Goal: Task Accomplishment & Management: Use online tool/utility

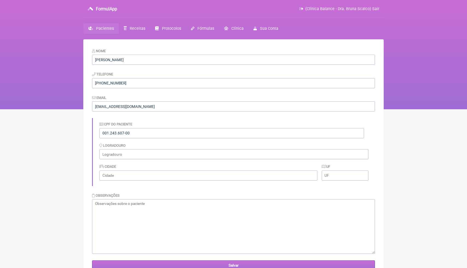
click at [150, 264] on input "Salvar" at bounding box center [233, 265] width 283 height 10
click at [109, 30] on span "Pacientes" at bounding box center [105, 28] width 18 height 5
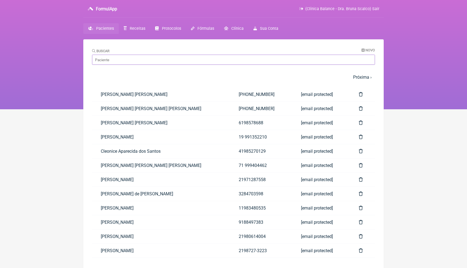
click at [130, 64] on input "Buscar" at bounding box center [233, 60] width 283 height 10
click at [368, 50] on span "Novo" at bounding box center [370, 50] width 10 height 4
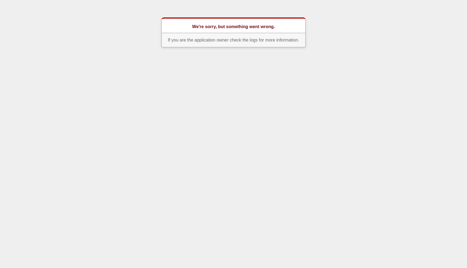
click at [234, 44] on p "If you are the application owner check the logs for more information." at bounding box center [233, 40] width 144 height 14
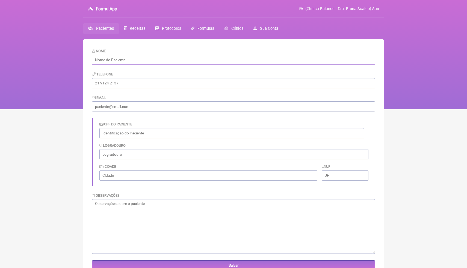
click at [157, 59] on input "text" at bounding box center [233, 60] width 283 height 10
click at [179, 61] on input "text" at bounding box center [233, 60] width 283 height 10
paste input "[PERSON_NAME]"
type input "[PERSON_NAME]"
click at [136, 107] on input "email" at bounding box center [233, 106] width 283 height 10
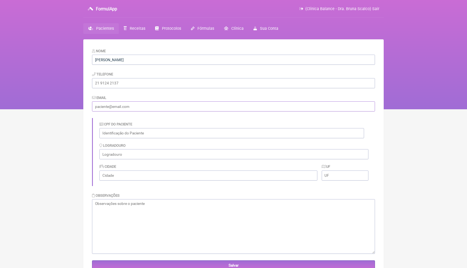
paste input "[EMAIL_ADDRESS][DOMAIN_NAME]"
type input "[EMAIL_ADDRESS][DOMAIN_NAME]"
click at [134, 118] on div "CPF do Paciente [GEOGRAPHIC_DATA] Cidade UF" at bounding box center [233, 152] width 283 height 68
click at [147, 137] on input "text" at bounding box center [231, 133] width 264 height 10
paste input "086.888.687-43"
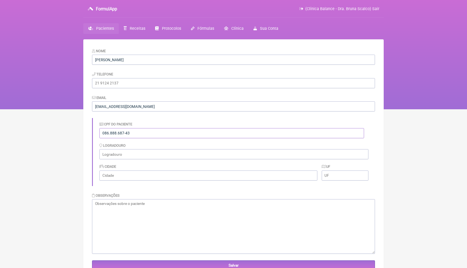
type input "086.888.687-43"
click at [145, 165] on div "Cidade" at bounding box center [208, 171] width 218 height 17
click at [143, 221] on textarea at bounding box center [233, 226] width 283 height 55
click at [129, 264] on input "Salvar" at bounding box center [233, 265] width 283 height 10
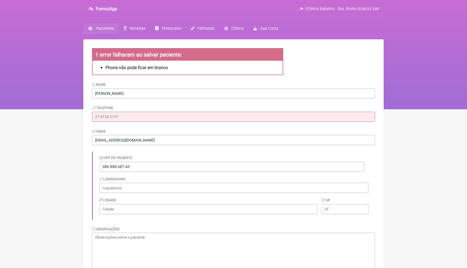
drag, startPoint x: 134, startPoint y: 117, endPoint x: 123, endPoint y: 116, distance: 11.2
click at [123, 116] on input "tel" at bounding box center [233, 117] width 283 height 10
paste input "(21) 98641-0984"
type input "(21) 98641-0984"
click at [149, 106] on div "Telefone (21) 98641-0984" at bounding box center [233, 113] width 283 height 17
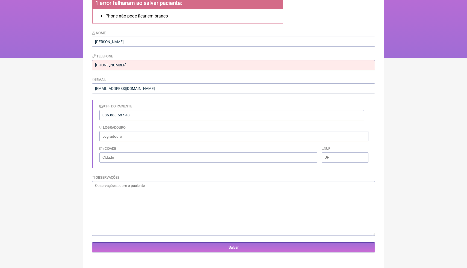
scroll to position [53, 0]
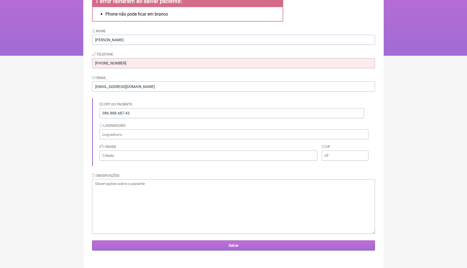
click at [140, 247] on input "Salvar" at bounding box center [233, 245] width 283 height 10
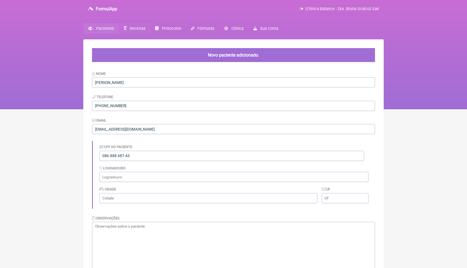
click at [141, 28] on span "Receitas" at bounding box center [138, 28] width 16 height 5
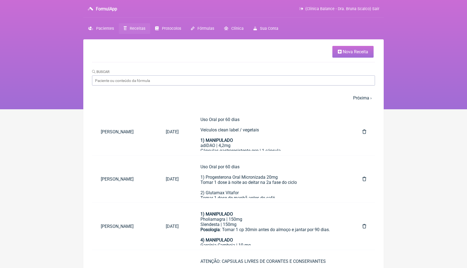
click at [348, 54] on link "Nova Receita" at bounding box center [352, 52] width 41 height 12
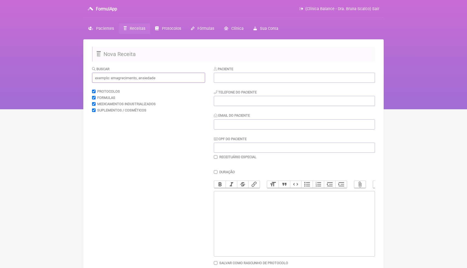
click at [186, 78] on input "text" at bounding box center [148, 78] width 113 height 10
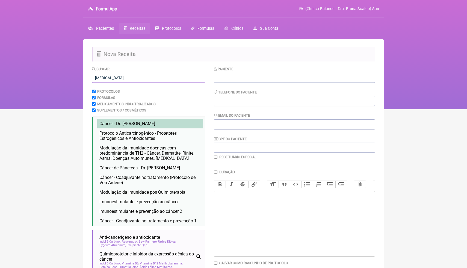
type input "cancer"
click at [154, 125] on li "Câncer - Dr. Arthur Lemos câncer quimioterapia qt ldn naltrexona" at bounding box center [150, 124] width 106 height 10
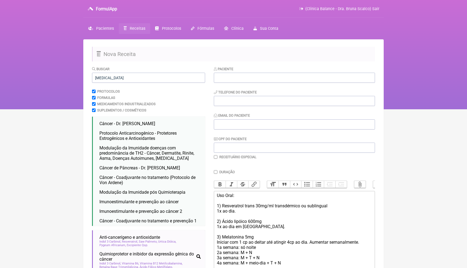
click at [299, 230] on div at bounding box center [294, 231] width 155 height 5
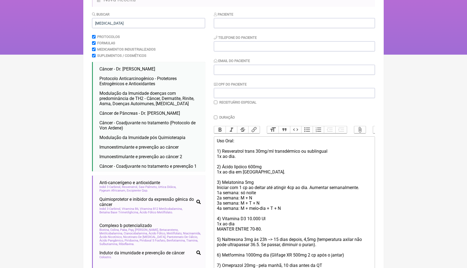
scroll to position [65, 0]
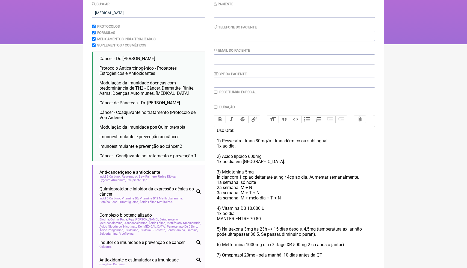
click at [296, 246] on div "6) Metformina 1000mg dia (Glifage XR 500mg 2 cp após o jantar)" at bounding box center [294, 244] width 155 height 5
drag, startPoint x: 117, startPoint y: 14, endPoint x: 88, endPoint y: 11, distance: 28.5
click at [88, 11] on main "Nova Receita Buscar cancer Protocolos Formulas Medicamentos Industrializados Su…" at bounding box center [233, 153] width 300 height 359
drag, startPoint x: 266, startPoint y: 162, endPoint x: 222, endPoint y: 157, distance: 43.7
click at [222, 157] on trix-editor "Uso Oral: 1) Resveratrol trans 30mg/ml transdérmico ou sublingual 1x ao dia. 2)…" at bounding box center [294, 198] width 161 height 144
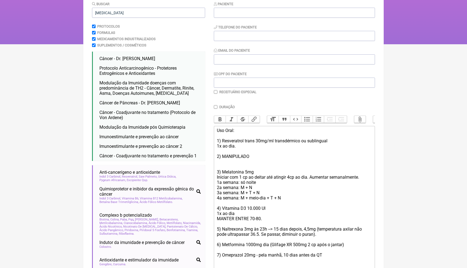
paste trix-editor "Acido alfa lipoico ………….300mg&nbsp;</div><div><br></div><div>Tomar 1 dose 2x ao…"
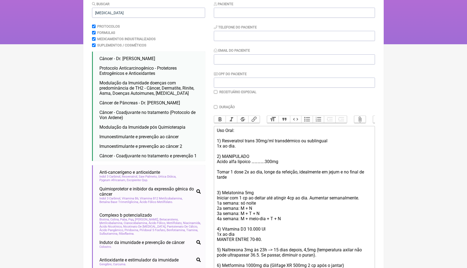
click at [219, 168] on div at bounding box center [294, 166] width 155 height 5
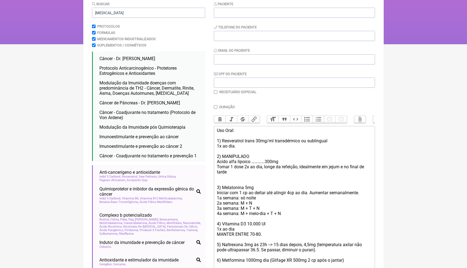
click at [227, 173] on div "Tomar 1 dose 2x ao dia, longe da refeição, idealmente em jejum e no final de ta…" at bounding box center [294, 169] width 155 height 10
type trix-editor "<div>Uso Oral:<br><br>1) Resveratrol trans 30mg/ml transdérmico ou sublingual</…"
drag, startPoint x: 112, startPoint y: 12, endPoint x: 91, endPoint y: 10, distance: 21.1
click at [91, 11] on main "Nova Receita Buscar cancer Protocolos Formulas Medicamentos Industrializados Su…" at bounding box center [233, 153] width 300 height 359
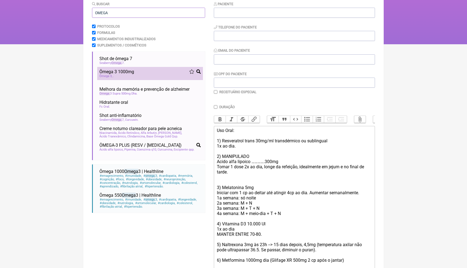
type input "OMEGA"
click at [135, 73] on div "Ômega 3 1000mg" at bounding box center [149, 71] width 101 height 5
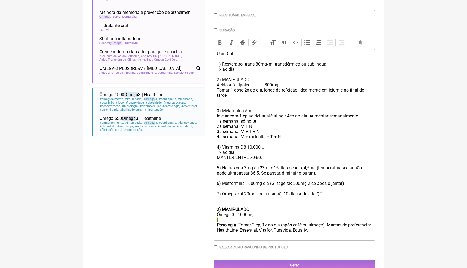
scroll to position [152, 0]
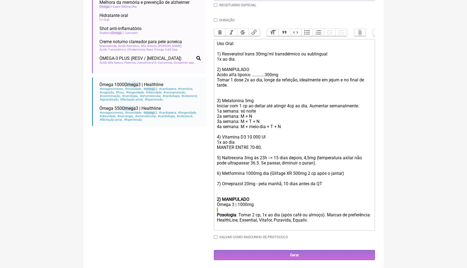
click at [344, 213] on div "Posologia : Tomar 2 cp, 1x ao dia (após café ou almoço). Marcas de preferência:…" at bounding box center [294, 220] width 155 height 16
click at [335, 220] on div "Posologia : Tomar 2 cp, 1x ao dia (após café ou almoço). Marcas de preferência:…" at bounding box center [294, 220] width 155 height 16
drag, startPoint x: 254, startPoint y: 199, endPoint x: 223, endPoint y: 198, distance: 30.3
click at [223, 199] on div "2) MANIPULADO" at bounding box center [294, 198] width 155 height 5
click at [339, 220] on div "Posologia : Tomar 2 cp, 1x ao dia (após café ou almoço). Marcas de preferência:…" at bounding box center [294, 220] width 155 height 16
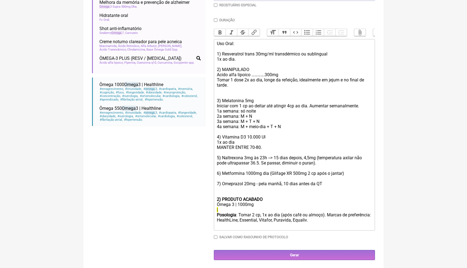
click at [336, 222] on div "Posologia : Tomar 2 cp, 1x ao dia (após café ou almoço). Marcas de preferência:…" at bounding box center [294, 220] width 155 height 16
click at [337, 221] on div "Posologia : Tomar 2 cp, 1x ao dia (após café ou almoço). Marcas de preferência:…" at bounding box center [294, 220] width 155 height 16
click at [335, 220] on div "Posologia : Tomar 2 cp, 1x ao dia (após café ou almoço). Marcas de preferência:…" at bounding box center [294, 220] width 155 height 16
drag, startPoint x: 262, startPoint y: 220, endPoint x: 242, endPoint y: 221, distance: 20.0
click at [243, 221] on div "Posologia : Tomar 2 cp, 1x ao dia (após café ou almoço). Marcas de preferência:…" at bounding box center [294, 220] width 155 height 16
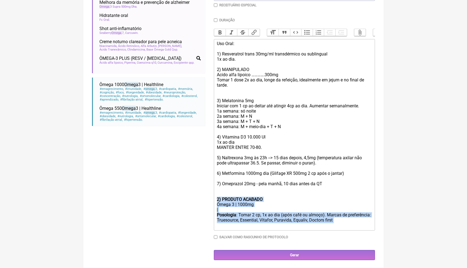
drag, startPoint x: 365, startPoint y: 221, endPoint x: 218, endPoint y: 199, distance: 148.5
click at [218, 199] on trix-editor "Uso Oral: 1) Resveratrol trans 30mg/ml transdérmico ou sublingual 1x ao dia. 2)…" at bounding box center [294, 134] width 161 height 191
copy trix-editor "2) PRODUTO ACABADO Ômega 3 | 1000mg | Posologia : Tomar 2 cp, 1x ao dia (após c…"
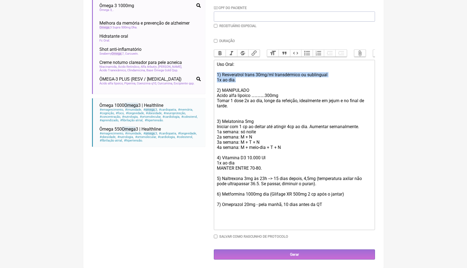
drag, startPoint x: 238, startPoint y: 81, endPoint x: 215, endPoint y: 76, distance: 23.7
click at [215, 76] on trix-editor "Uso Oral: 1) Resveratrol trans 30mg/ml transdérmico ou sublingual 1x ao dia. 2)…" at bounding box center [294, 145] width 161 height 170
paste trix-editor "<strong>2) PRODUTO ACABADO</strong></div><div>Ômega 3 | 1000mg</div><div><del>&…"
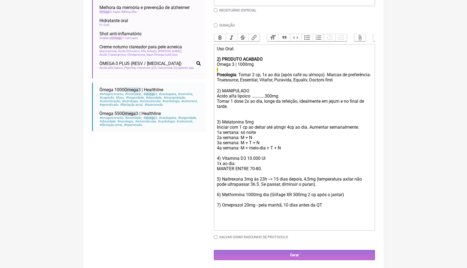
click at [219, 59] on strong "2) PRODUTO ACABADO" at bounding box center [240, 58] width 46 height 5
drag, startPoint x: 220, startPoint y: 60, endPoint x: 215, endPoint y: 60, distance: 4.6
click at [215, 60] on trix-editor "Uso Oral: 1 ) PRODUTO ACABADO Ômega 3 | 1000mg | Posologia : Tomar 2 cp, 1x ao …" at bounding box center [294, 137] width 161 height 186
click at [217, 59] on div "Uso Oral: 1 ) PRODUTO ACABADO" at bounding box center [294, 54] width 155 height 16
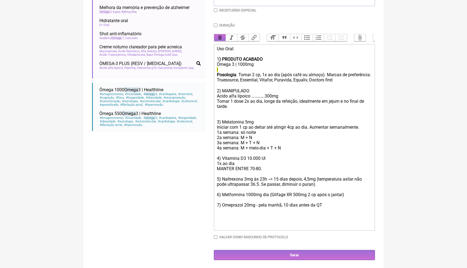
click at [222, 37] on button "Bold" at bounding box center [219, 37] width 11 height 7
click at [229, 73] on strong "Posologia" at bounding box center [226, 74] width 19 height 5
click at [244, 70] on div "|" at bounding box center [294, 69] width 155 height 5
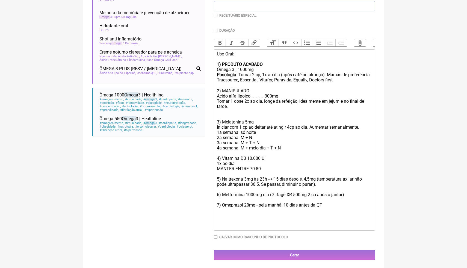
click at [365, 80] on div "Posologia : Tomar 2 cp, 1x ao dia (após café ou almoço). Marcas de preferência:…" at bounding box center [294, 77] width 155 height 11
click at [363, 80] on div "Posologia : Tomar 2 cp, 1x ao dia (após café ou almoço). Marcas de preferência:…" at bounding box center [294, 77] width 155 height 11
click at [362, 81] on div "Posologia : Tomar 2 cp, 1x ao dia (após café ou almoço). Marcas de preferência:…" at bounding box center [294, 77] width 155 height 11
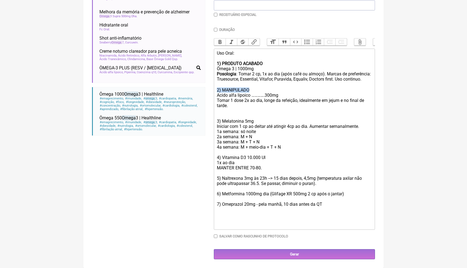
drag, startPoint x: 252, startPoint y: 89, endPoint x: 217, endPoint y: 88, distance: 35.5
click at [217, 89] on div "2) MANIPULADO Acido alfa lipoico ………….300mg" at bounding box center [294, 92] width 155 height 10
click at [220, 38] on button "Bold" at bounding box center [219, 41] width 11 height 7
click at [224, 114] on div at bounding box center [294, 115] width 155 height 5
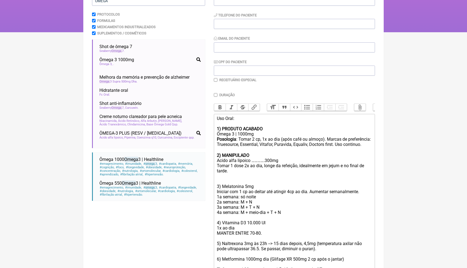
scroll to position [70, 0]
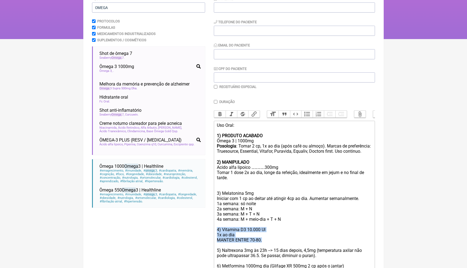
drag, startPoint x: 266, startPoint y: 244, endPoint x: 213, endPoint y: 234, distance: 54.6
click at [213, 235] on form "Buscar OMEGA Protocolos Formulas Medicamentos Industrializados Suplementos / Co…" at bounding box center [233, 163] width 283 height 335
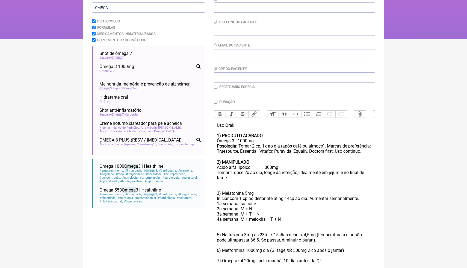
click at [257, 240] on div "5) Naltrexona 3mg às 23h --> 15 dias depois, 4,5mg (temperatura axilar não pode…" at bounding box center [294, 237] width 155 height 10
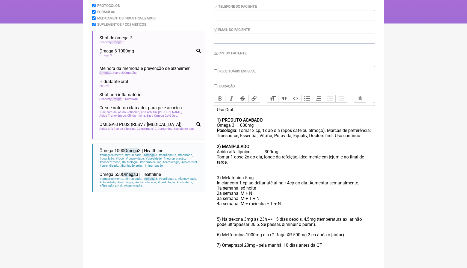
scroll to position [91, 0]
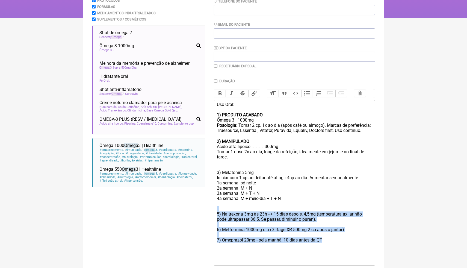
drag, startPoint x: 332, startPoint y: 246, endPoint x: 215, endPoint y: 216, distance: 120.4
click at [215, 216] on trix-editor "Uso Oral: 1) PRODUTO ACABADO Ômega 3 | 1000mg Posologia : Tomar 2 cp, 1x ao dia…" at bounding box center [294, 182] width 161 height 165
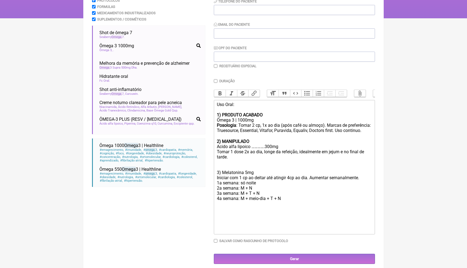
type trix-editor "<div>Uso Oral:<br><br><strong>1) PRODUTO ACABADO</strong></div><div>Ômega 3 | 1…"
click at [147, 220] on div "Buscar OMEGA Protocolos Formulas Medicamentos Industrializados Suplementos / Co…" at bounding box center [148, 119] width 113 height 288
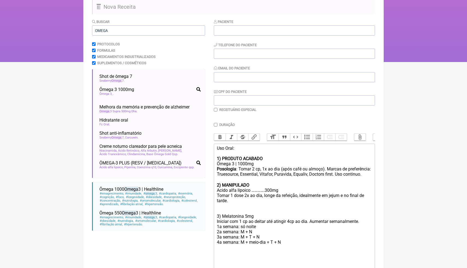
scroll to position [36, 0]
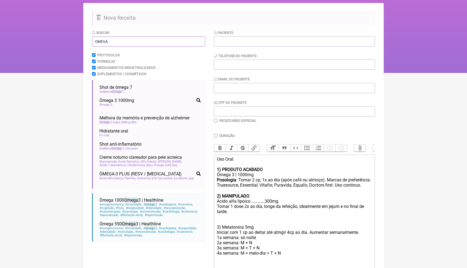
drag, startPoint x: 109, startPoint y: 43, endPoint x: 91, endPoint y: 42, distance: 18.3
click at [91, 42] on main "Nova Receita Buscar OMEGA Protocolos Formulas Medicamentos Industrializados Sup…" at bounding box center [233, 165] width 300 height 324
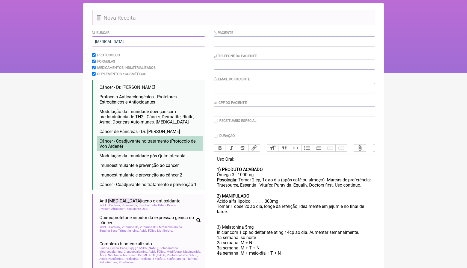
type input "cancer"
click at [132, 145] on li "Câncer - Coadjuvante no tratamento (Protocolo de Von Ardene) câncer medicina in…" at bounding box center [150, 143] width 106 height 15
click at [383, 185] on main "Nova Receita Buscar cancer Protocolos Formulas Medicamentos Industrializados Su…" at bounding box center [233, 229] width 300 height 452
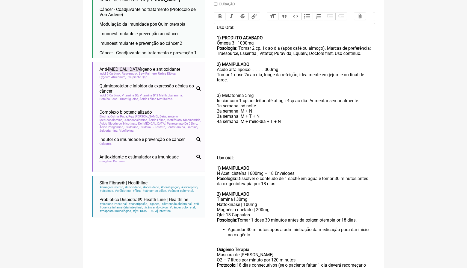
scroll to position [167, 0]
click at [221, 142] on div at bounding box center [294, 140] width 155 height 10
click at [218, 135] on div at bounding box center [294, 129] width 155 height 10
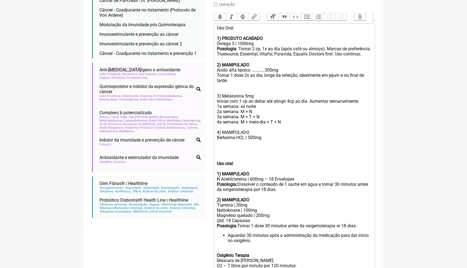
click at [223, 150] on div at bounding box center [294, 145] width 155 height 10
click at [221, 148] on div at bounding box center [294, 145] width 155 height 10
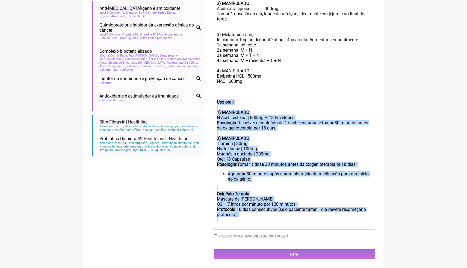
drag, startPoint x: 217, startPoint y: 165, endPoint x: 297, endPoint y: 267, distance: 129.7
click at [297, 267] on main "Nova Receita Buscar cancer Protocolos Formulas Medicamentos Industrializados Su…" at bounding box center [233, 39] width 300 height 457
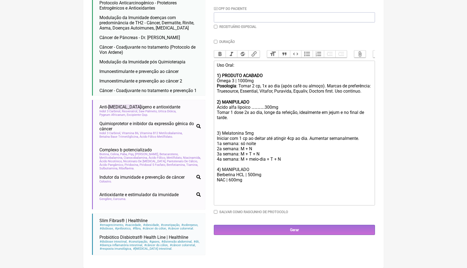
scroll to position [134, 0]
click at [158, 88] on span "Câncer - Coadjuvante no tratamento e prevenção 1" at bounding box center [147, 90] width 97 height 5
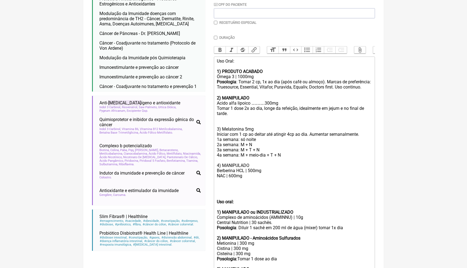
click at [272, 199] on div at bounding box center [294, 196] width 155 height 5
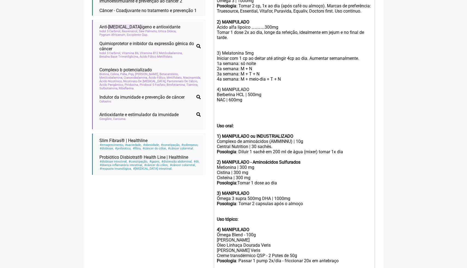
scroll to position [220, 0]
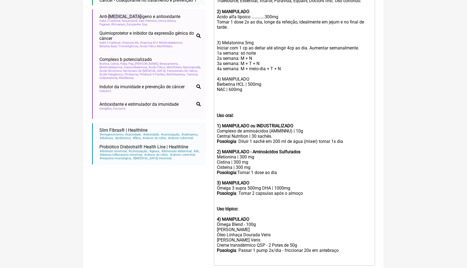
click at [247, 119] on div "Uso oral: 1) MANIPULADO ou INDUSTRIALIZADO" at bounding box center [294, 121] width 155 height 16
click at [247, 121] on div "Uso oral: 1) MANIPULADO ou INDUSTRIALIZADO" at bounding box center [294, 121] width 155 height 16
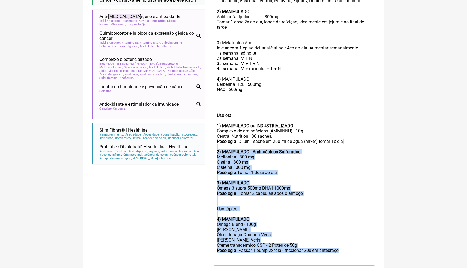
drag, startPoint x: 345, startPoint y: 255, endPoint x: 209, endPoint y: 152, distance: 170.8
click at [210, 153] on form "Buscar cancer Protocolos Formulas Medicamentos Industrializados Suplementos / C…" at bounding box center [233, 70] width 283 height 449
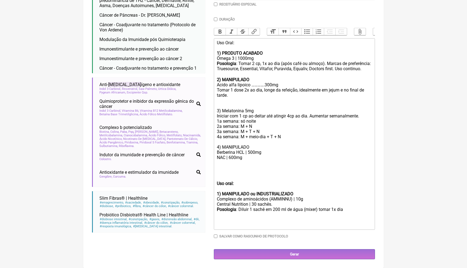
scroll to position [157, 0]
drag, startPoint x: 240, startPoint y: 184, endPoint x: 211, endPoint y: 184, distance: 29.5
click at [211, 184] on form "Buscar cancer Protocolos Formulas Medicamentos Industrializados Suplementos / C…" at bounding box center [233, 85] width 283 height 345
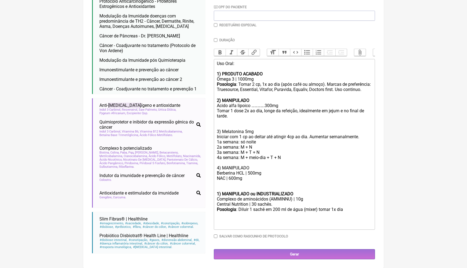
scroll to position [136, 0]
click at [219, 193] on strong "1) MANIPULADO ou INDUSTRIALIZADO" at bounding box center [255, 193] width 76 height 5
click at [347, 211] on div "Posologia : Diluir 1 sachê em 200 ml de água (mixer) tomar 1x dia" at bounding box center [294, 217] width 155 height 21
type trix-editor "<div>Uso Oral:<br><br><strong>1) PRODUTO ACABADO</strong></div><div>Ômega 3 | 1…"
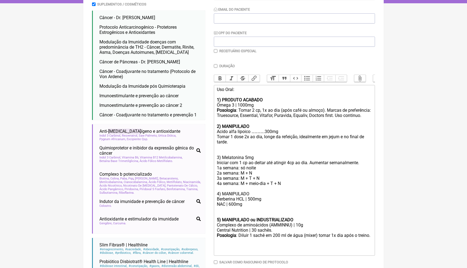
scroll to position [98, 0]
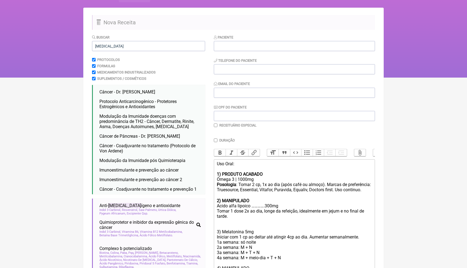
scroll to position [21, 0]
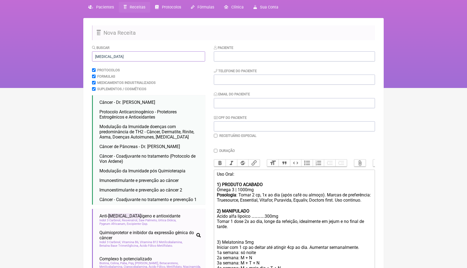
drag, startPoint x: 109, startPoint y: 57, endPoint x: 89, endPoint y: 56, distance: 19.9
click at [89, 56] on main "Nova Receita Buscar cancer Protocolos Formulas Medicamentos Industrializados Su…" at bounding box center [233, 198] width 300 height 360
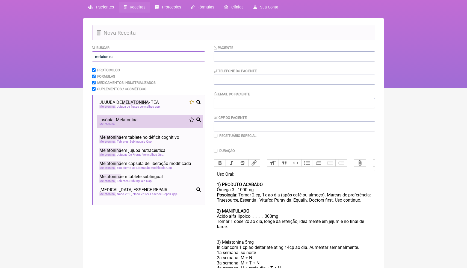
type input "melatonina"
click at [133, 123] on div "Melatonina" at bounding box center [149, 124] width 101 height 4
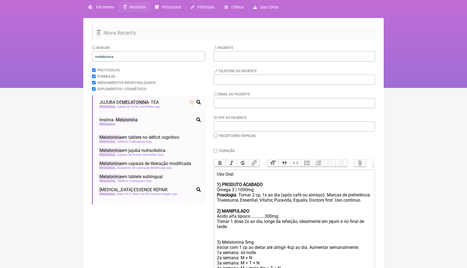
click at [416, 88] on html "FormulApp (Clínica Balance - Dra. Bruna Scalco) Sair Pacientes Receitas Protoco…" at bounding box center [233, 33] width 467 height 109
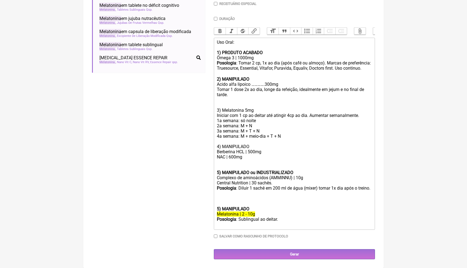
scroll to position [162, 0]
drag, startPoint x: 288, startPoint y: 220, endPoint x: 209, endPoint y: 206, distance: 79.9
click at [209, 206] on form "Buscar melatonina Protocolos Formulas Medicamentos Industrializados Suplementos…" at bounding box center [233, 86] width 283 height 346
copy trix-editor "5) MANIPULADO Melatonina | 2 - 10g Posologia : Sublingual ao deitar. ㅤ"
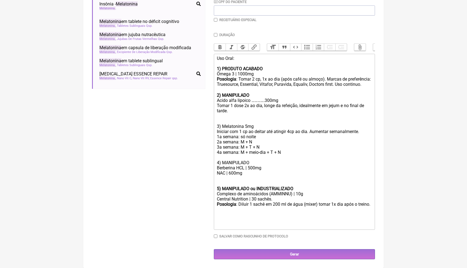
scroll to position [141, 0]
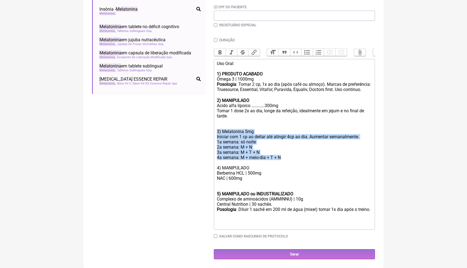
drag, startPoint x: 288, startPoint y: 152, endPoint x: 214, endPoint y: 126, distance: 77.9
click at [214, 126] on trix-editor "Uso Oral: 1) PRODUTO ACABADO Ômega 3 | 1000mg Posologia : Tomar 2 cp, 1x ao dia…" at bounding box center [294, 144] width 161 height 171
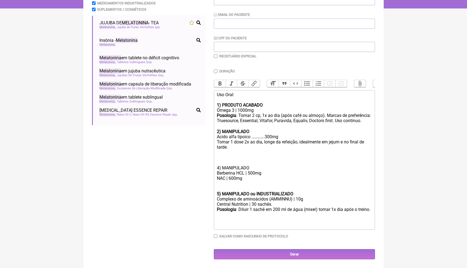
scroll to position [110, 0]
paste trix-editor "strong><br>5) MANIPULADO</strong></div><div><del>Melatonina | 2 - 10g</del></di…"
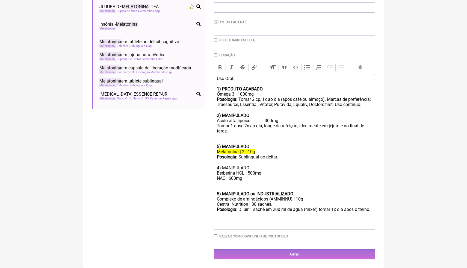
click at [216, 135] on trix-editor "Uso Oral: 1) PRODUTO ACABADO Ômega 3 | 1000mg Posologia : Tomar 2 cp, 1x ao dia…" at bounding box center [294, 152] width 161 height 156
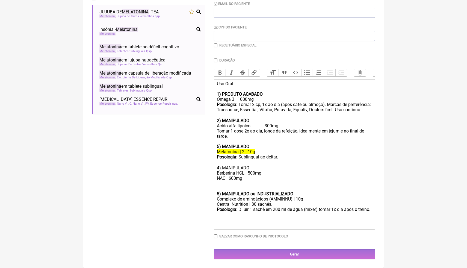
click at [219, 144] on strong "5) MANIPULADO" at bounding box center [233, 146] width 32 height 5
click at [247, 149] on del "Melatonina | 2 - 10g" at bounding box center [236, 151] width 38 height 5
drag, startPoint x: 260, startPoint y: 148, endPoint x: 214, endPoint y: 150, distance: 45.9
click at [214, 150] on trix-editor "Uso Oral: 1) PRODUTO ACABADO Ômega 3 | 1000mg Posologia : Tomar 2 cp, 1x ao dia…" at bounding box center [294, 154] width 161 height 150
click at [262, 149] on div "Melatonina | 2 - 10g" at bounding box center [294, 151] width 155 height 5
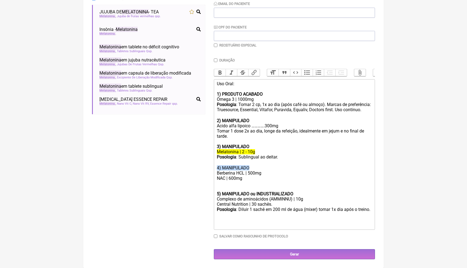
drag, startPoint x: 255, startPoint y: 162, endPoint x: 214, endPoint y: 162, distance: 40.7
click at [214, 162] on trix-editor "Uso Oral: 1) PRODUTO ACABADO Ômega 3 | 1000mg Posologia : Tomar 2 cp, 1x ao dia…" at bounding box center [294, 154] width 161 height 150
click at [221, 69] on button "Bold" at bounding box center [219, 72] width 11 height 7
click at [224, 178] on div "NAC | 600mg" at bounding box center [294, 180] width 155 height 10
click at [245, 175] on div "NAC | 600mg" at bounding box center [294, 180] width 155 height 10
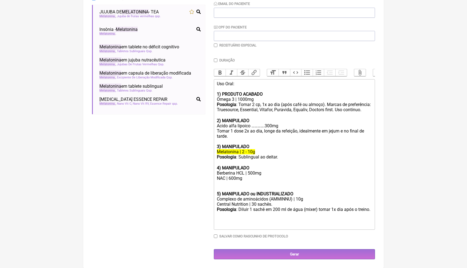
scroll to position [126, 0]
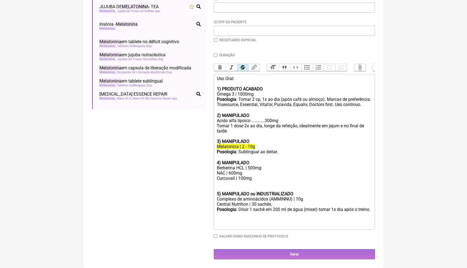
click at [254, 144] on del "Melatonina | 2 - 10g" at bounding box center [236, 146] width 38 height 5
drag, startPoint x: 254, startPoint y: 142, endPoint x: 242, endPoint y: 142, distance: 11.5
click at [242, 144] on del "Melatonina | 2 - 10g" at bounding box center [236, 146] width 38 height 5
drag, startPoint x: 254, startPoint y: 142, endPoint x: 211, endPoint y: 141, distance: 42.9
click at [211, 142] on form "Buscar melatonina Protocolos Formulas Medicamentos Industrializados Suplementos…" at bounding box center [233, 104] width 283 height 310
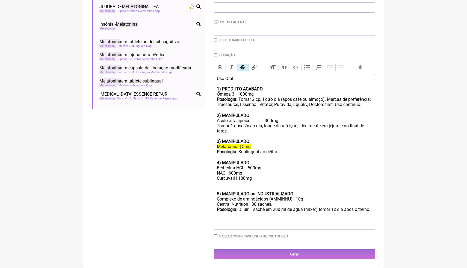
click at [302, 123] on div "Tomar 1 dose 2x ao dia, longe da refeição, idealmente em jejum e no final de ta…" at bounding box center [294, 128] width 155 height 10
click at [265, 155] on div "4) MANIPULADO Berberina HCL | 500mg" at bounding box center [294, 163] width 155 height 16
click at [251, 173] on div "NAC | 600mg Curcuvail | 100mg" at bounding box center [294, 178] width 155 height 16
drag, startPoint x: 259, startPoint y: 142, endPoint x: 202, endPoint y: 142, distance: 56.2
click at [202, 142] on form "Buscar melatonina Protocolos Formulas Medicamentos Industrializados Suplementos…" at bounding box center [233, 104] width 283 height 310
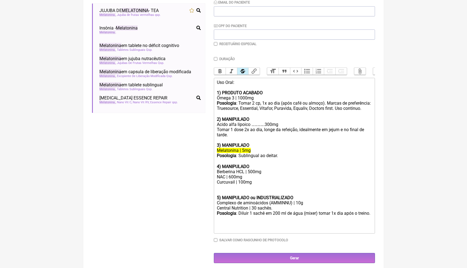
scroll to position [115, 0]
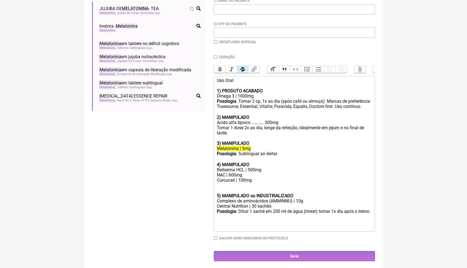
click at [224, 193] on div "5) MANIPULADO ou INDUSTRIALIZADO" at bounding box center [294, 193] width 155 height 10
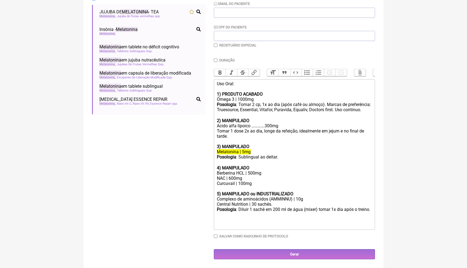
click at [253, 186] on div "NAC | 600mg Curcuvail | 100mg" at bounding box center [294, 183] width 155 height 16
click at [257, 184] on div "NAC | 600mg Curcuvail | 100mg" at bounding box center [294, 183] width 155 height 16
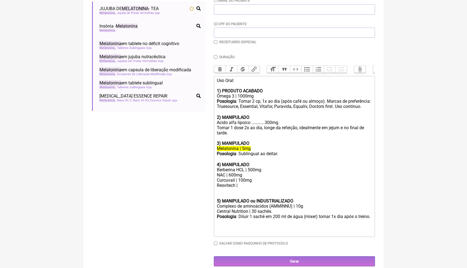
paste trix-editor "Cava Q10 ..................................................40mg&nbsp;</div><div…"
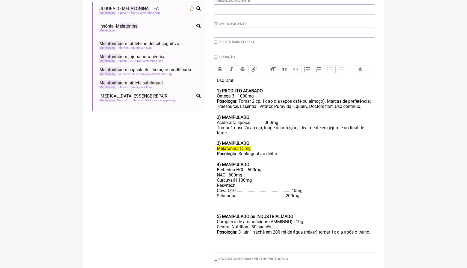
click at [220, 218] on strong "5) MANIPULADO ou INDUSTRIALIZADO" at bounding box center [255, 216] width 76 height 5
click at [219, 214] on div at bounding box center [294, 208] width 155 height 10
drag, startPoint x: 298, startPoint y: 195, endPoint x: 236, endPoint y: 194, distance: 61.4
click at [236, 193] on div "NAC | 600mg Curcuvail | 100mg Resvitech | Cava Q10 ............................…" at bounding box center [294, 182] width 155 height 21
click at [242, 193] on div "NAC | 600mg Curcuvail | 100mg Resvitech | Cava Q10 | 40mg" at bounding box center [294, 182] width 155 height 21
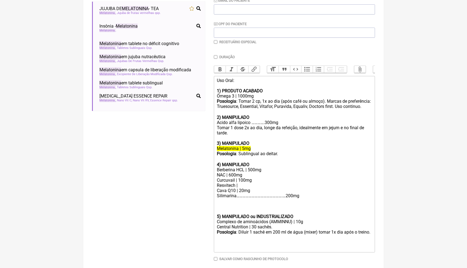
click at [253, 203] on div at bounding box center [294, 200] width 155 height 5
drag, startPoint x: 292, startPoint y: 200, endPoint x: 237, endPoint y: 201, distance: 55.4
click at [237, 198] on div "Silimarina……………………………………….…200mg" at bounding box center [294, 195] width 155 height 5
click at [243, 189] on div "NAC | 600mg Curcuvail | 100mg Resvitech | Cava Q10 | 20mg" at bounding box center [294, 182] width 155 height 21
click at [261, 198] on div "Silimarina | 200mg" at bounding box center [294, 195] width 155 height 5
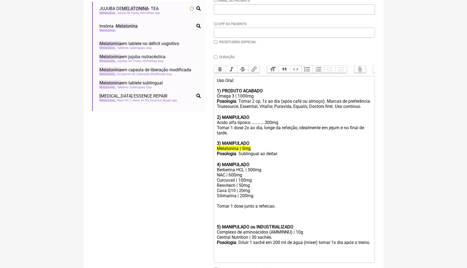
click at [253, 157] on div "Posologia : Sublingual ao deitar. ㅤ" at bounding box center [294, 154] width 155 height 6
click at [242, 157] on div "Posologia : Sublingual ao deitar. ㅤ" at bounding box center [294, 154] width 155 height 6
click at [247, 163] on div "4) MANIPULADO Berberina HCL | 500mg" at bounding box center [294, 165] width 155 height 16
click at [311, 157] on div "Posologia : Tomar 1 cp sublingual ao deitar. ㅤ" at bounding box center [294, 154] width 155 height 6
click at [303, 157] on div "Posologia : Tomar 1 cp sublingual ao deitar. ㅤ" at bounding box center [294, 154] width 155 height 6
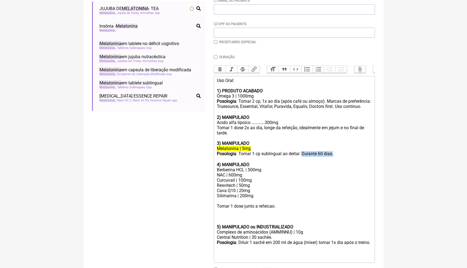
drag, startPoint x: 350, startPoint y: 159, endPoint x: 303, endPoint y: 156, distance: 46.5
click at [303, 156] on div "Posologia : Tomar 1 cp sublingual ao deitar. Durante 60 dias.ㅤ" at bounding box center [294, 154] width 155 height 6
copy div "Durante 60 dias.ㅤ"
click at [235, 135] on div "Tomar 1 dose 2x ao dia, longe da refeição, idealmente em jejum e no final de ta…" at bounding box center [294, 130] width 155 height 10
paste trix-editor "Durante 60 dias.ㅤ"
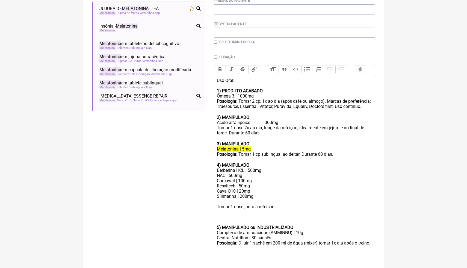
click at [247, 109] on div "Posologia : Tomar 2 cp, 1x ao dia (após café ou almoço). Marcas de preferência:…" at bounding box center [294, 104] width 155 height 11
click at [239, 115] on div at bounding box center [294, 111] width 155 height 5
click at [239, 109] on div "Posologia : Tomar 2 cp, 1x ao dia (após café ou almoço). Marcas de preferência:…" at bounding box center [294, 104] width 155 height 11
click at [281, 209] on div "Silimarina | 200mg Tomar 1 dose junto a refeicao." at bounding box center [294, 201] width 155 height 16
paste trix-editor "Durante 60 dias.ㅤ"
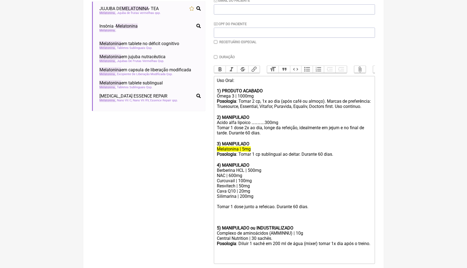
click at [241, 222] on div at bounding box center [294, 220] width 155 height 10
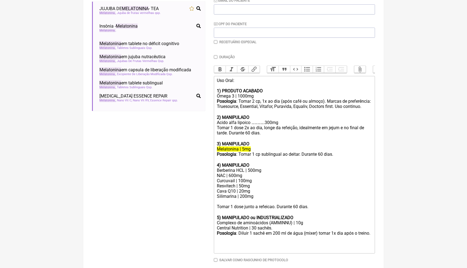
click at [255, 199] on div "Silimarina | 200mg Tomar 1 dose junto a refeicao. Durante 60 dias.ㅤ" at bounding box center [294, 201] width 155 height 16
click at [257, 199] on div "Silimarina | 200mg Tomar 1 dose junto a refeicao. Durante 60 dias.ㅤ" at bounding box center [294, 201] width 155 height 16
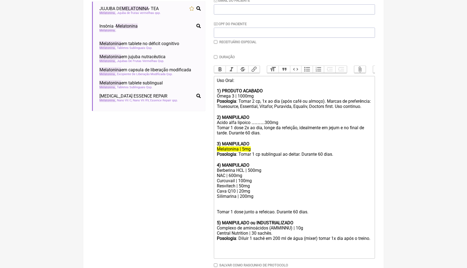
paste trix-editor "Policosanol………….…………40mg"
drag, startPoint x: 268, startPoint y: 206, endPoint x: 240, endPoint y: 205, distance: 27.6
click at [240, 205] on div "Silimarina | 200mg Policosanol………….…………40mg Tomar 1 dose junto a refeicao. Dura…" at bounding box center [294, 203] width 155 height 21
drag, startPoint x: 267, startPoint y: 127, endPoint x: 252, endPoint y: 127, distance: 15.0
click at [252, 125] on div "2) MANIPULADO Acido alfa lipoico ………….300mg" at bounding box center [294, 120] width 155 height 10
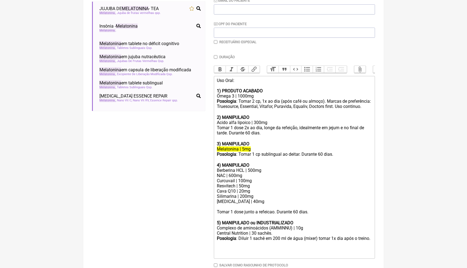
click at [270, 142] on div "3) MANIPULADO" at bounding box center [294, 141] width 155 height 10
click at [253, 200] on div "Silimarina | 200mg Policosanol | 40mg Tomar 1 dose junto a refeicao. Durante 60…" at bounding box center [294, 203] width 155 height 21
drag, startPoint x: 237, startPoint y: 247, endPoint x: 255, endPoint y: 225, distance: 28.1
click at [255, 225] on trix-editor "Uso Oral: 1) PRODUTO ACABADO Ômega 3 | 1000mg Posologia : Tomar 2 cp, 1x ao dia…" at bounding box center [294, 167] width 161 height 183
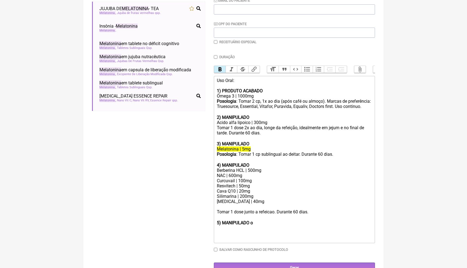
type trix-editor "<div>Uso Oral:<br><br><strong>1) PRODUTO ACABADO</strong></div><div>Ômega 3 | 1…"
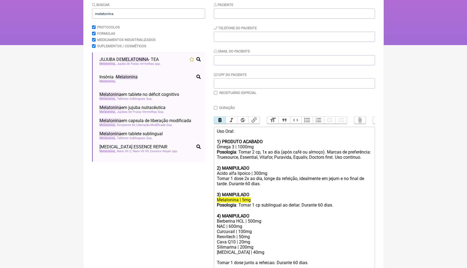
scroll to position [60, 0]
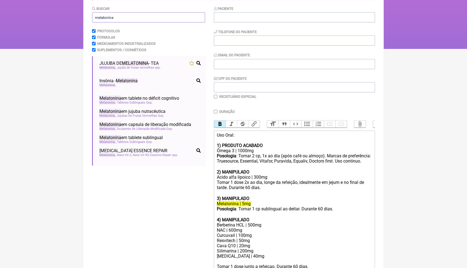
drag, startPoint x: 126, startPoint y: 16, endPoint x: 93, endPoint y: 18, distance: 32.5
click at [93, 18] on input "melatonina" at bounding box center [148, 17] width 113 height 10
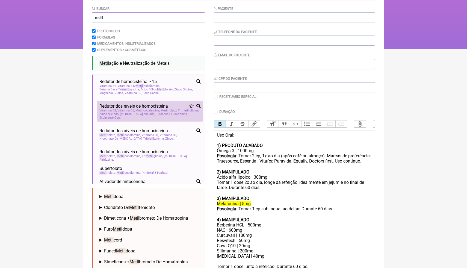
type input "metil"
click at [146, 111] on span "Metil cobalamina" at bounding box center [147, 111] width 24 height 4
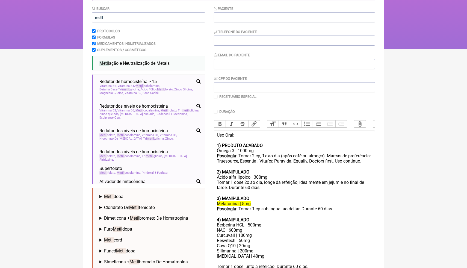
click at [349, 164] on div "Posologia : Tomar 2 cp, 1x ao dia (após café ou almoço). Marcas de preferência:…" at bounding box center [294, 158] width 155 height 11
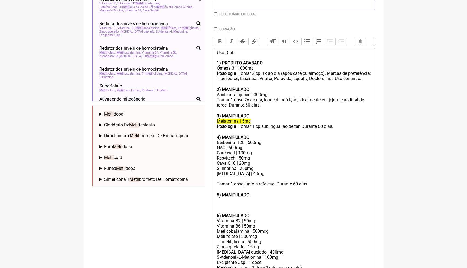
scroll to position [153, 0]
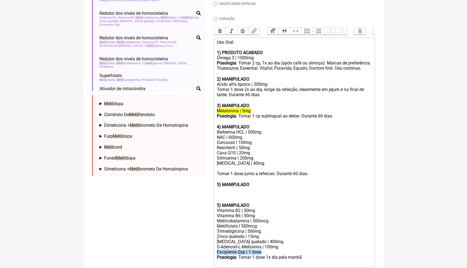
drag, startPoint x: 266, startPoint y: 255, endPoint x: 216, endPoint y: 255, distance: 49.1
click at [216, 256] on trix-editor "Uso Oral: 1) PRODUTO ACABADO Ômega 3 | 1000mg Posologia : Tomar 2 cp, 1x ao dia…" at bounding box center [294, 153] width 161 height 230
copy div "Excipiente Qsp | 1 dose"
click at [259, 166] on div "Silimarina | 200mg Policosanol | 40mg Tomar 1 dose junto a refeicao. Durante 60…" at bounding box center [294, 165] width 155 height 21
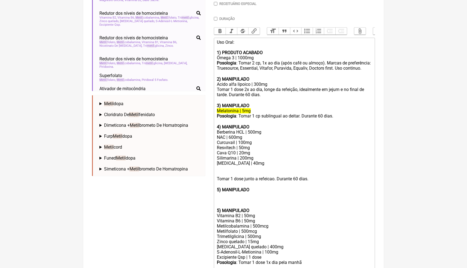
paste trix-editor "Excipiente Qsp | 1 dose"
click at [270, 87] on div "2) MANIPULADO Acido alfa lipoico | 300mg" at bounding box center [294, 81] width 155 height 10
click at [269, 87] on div "2) MANIPULADO Acido alfa lipoico | 300mg" at bounding box center [294, 81] width 155 height 10
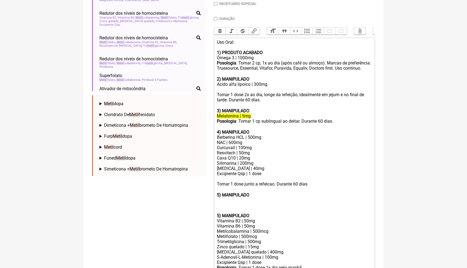
paste trix-editor "Excipiente Qsp | 1 dose"
click at [246, 92] on div "2) MANIPULADO Acido alfa lipoico | 300mg Excipiente Qsp | 1 dose" at bounding box center [294, 84] width 155 height 16
drag, startPoint x: 247, startPoint y: 96, endPoint x: 216, endPoint y: 96, distance: 30.6
click at [216, 96] on trix-editor "Uso Oral: 1) PRODUTO ACABADO Ômega 3 | 1000mg Posologia : Tomar 2 cp, 1x ao dia…" at bounding box center [294, 158] width 161 height 240
click at [247, 206] on div "5) MANIPULADO" at bounding box center [294, 202] width 155 height 21
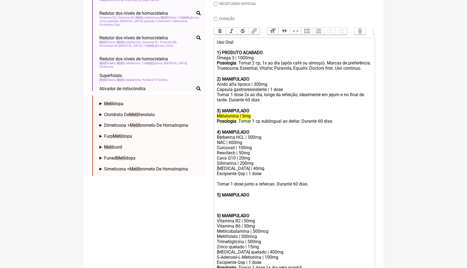
scroll to position [163, 0]
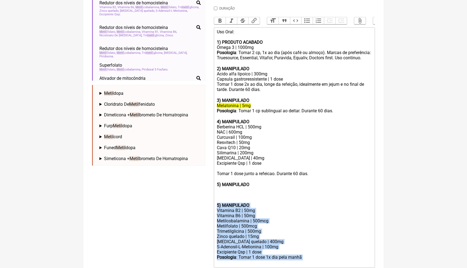
drag, startPoint x: 309, startPoint y: 260, endPoint x: 213, endPoint y: 208, distance: 109.5
click at [213, 208] on form "Buscar metil Protocolos Formulas Medicamentos Industrializados Suplementos / Co…" at bounding box center [233, 100] width 283 height 394
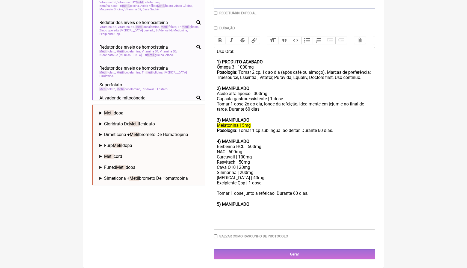
scroll to position [141, 0]
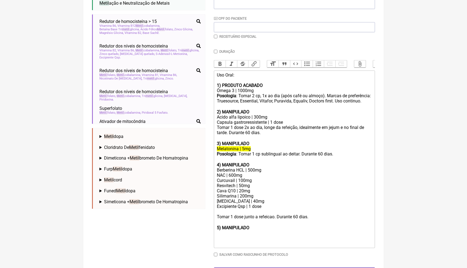
scroll to position [120, 0]
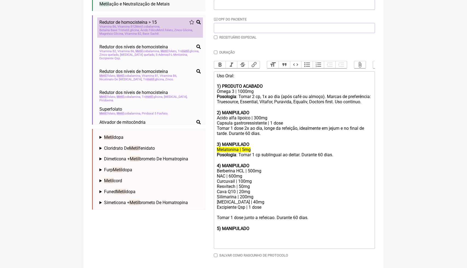
click at [130, 32] on span "Vitamina B2" at bounding box center [132, 34] width 17 height 4
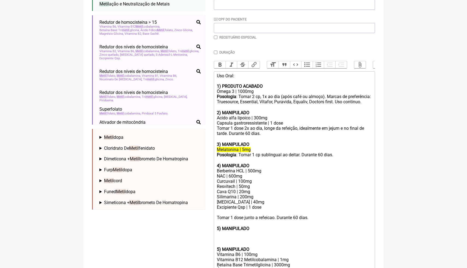
click at [254, 240] on div "5) MANIPULADO" at bounding box center [294, 234] width 155 height 16
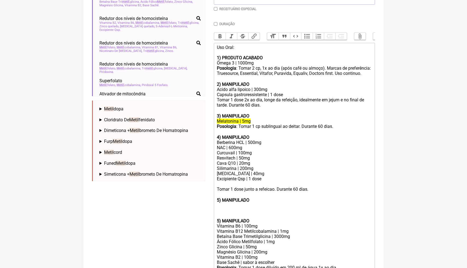
scroll to position [158, 0]
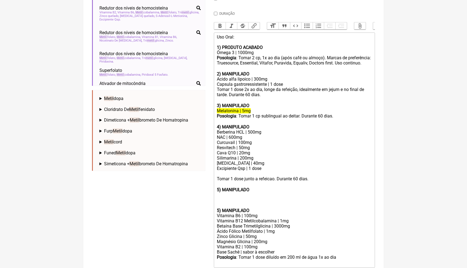
click at [281, 223] on div "Vitamina B12 Metilcobalamina | 1mg" at bounding box center [294, 220] width 155 height 5
click at [285, 223] on div "Vitamina B12 Metilcobalamina | 1mg" at bounding box center [294, 220] width 155 height 5
click at [281, 223] on div "Vitamina B12 Metilcobalamina | 1mcg" at bounding box center [294, 220] width 155 height 5
click at [279, 202] on div "5) MANIPULADO" at bounding box center [294, 195] width 155 height 16
drag, startPoint x: 251, startPoint y: 219, endPoint x: 245, endPoint y: 219, distance: 6.3
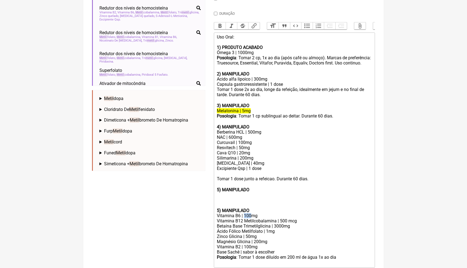
click at [245, 218] on div "Vitamina B6 | 100mg" at bounding box center [294, 215] width 155 height 5
click at [247, 223] on div "Vitamina B12 Metilcobalamina | 500 mcg" at bounding box center [294, 220] width 155 height 5
drag, startPoint x: 269, startPoint y: 248, endPoint x: 216, endPoint y: 249, distance: 53.2
click at [216, 249] on trix-editor "Uso Oral: 1) PRODUTO ACABADO Ômega 3 | 1000mg Posologia : Tomar 2 cp, 1x ao dia…" at bounding box center [294, 149] width 161 height 235
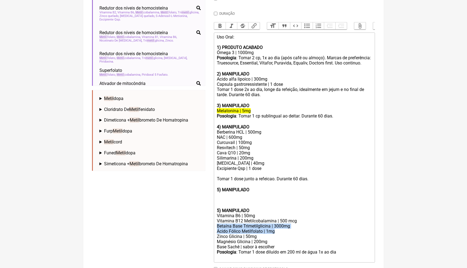
drag, startPoint x: 280, startPoint y: 234, endPoint x: 216, endPoint y: 230, distance: 64.3
click at [216, 230] on trix-editor "Uso Oral: 1) PRODUTO ACABADO Ômega 3 | 1000mg Posologia : Tomar 2 cp, 1x ao dia…" at bounding box center [294, 147] width 161 height 230
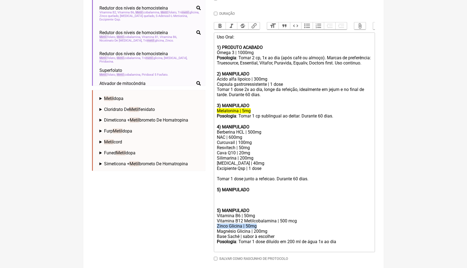
drag, startPoint x: 261, startPoint y: 231, endPoint x: 214, endPoint y: 230, distance: 47.8
click at [214, 230] on trix-editor "Uso Oral: 1) PRODUTO ACABADO Ômega 3 | 1000mg Posologia : Tomar 2 cp, 1x ao dia…" at bounding box center [294, 141] width 161 height 219
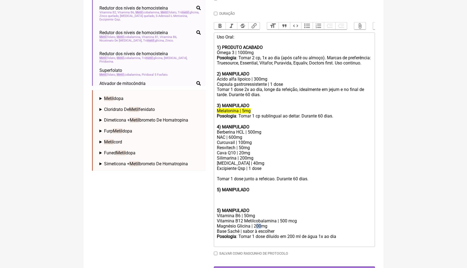
drag, startPoint x: 262, startPoint y: 230, endPoint x: 255, endPoint y: 229, distance: 7.1
click at [255, 228] on div "Magnésio Glicina | 200mg" at bounding box center [294, 225] width 155 height 5
click at [261, 228] on div "Magnésio Glicina | 200mg" at bounding box center [294, 225] width 155 height 5
drag, startPoint x: 261, startPoint y: 230, endPoint x: 254, endPoint y: 230, distance: 6.8
click at [254, 228] on div "Magnésio Glicina | 200mg" at bounding box center [294, 225] width 155 height 5
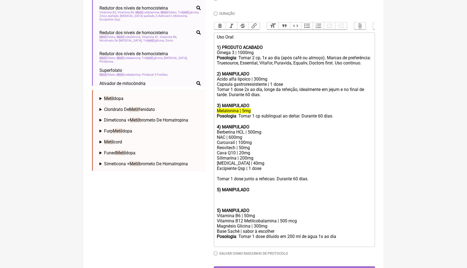
click at [273, 227] on div "Magnésio Glicina | 300mg" at bounding box center [294, 225] width 155 height 5
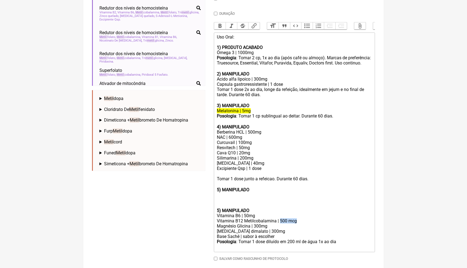
drag, startPoint x: 299, startPoint y: 223, endPoint x: 280, endPoint y: 222, distance: 19.1
click at [280, 223] on div "Vitamina B12 Metilcobalamina | 500 mcg" at bounding box center [294, 220] width 155 height 5
drag, startPoint x: 339, startPoint y: 245, endPoint x: 321, endPoint y: 244, distance: 18.6
click at [321, 245] on div "Posologia : Tomar 1 dose diluído em 200 ml de água 1x ao dia ㅤ" at bounding box center [294, 244] width 155 height 11
click at [336, 244] on div "Posologia : Tomar 1 dose diluído em 200 ml de água a noiteㅤ" at bounding box center [294, 244] width 155 height 11
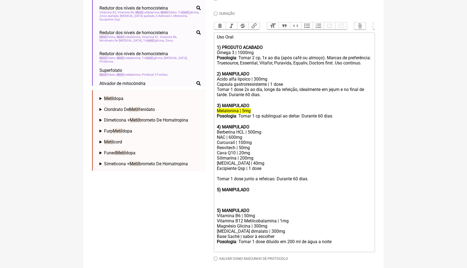
click at [333, 245] on div "Posologia : Tomar 1 dose diluído em 200 ml de água a noiteㅤ" at bounding box center [294, 244] width 155 height 11
drag, startPoint x: 256, startPoint y: 192, endPoint x: 208, endPoint y: 193, distance: 47.8
click at [208, 193] on form "Buscar metil Protocolos Formulas Medicamentos Industrializados Suplementos / Co…" at bounding box center [233, 95] width 283 height 374
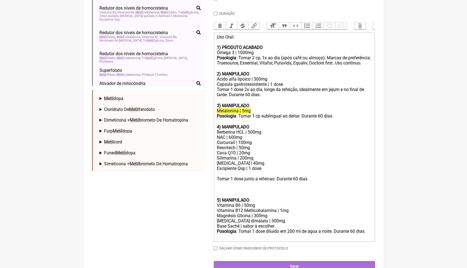
click at [218, 192] on div "Silimarina | 200mg Policosanol | 40mg Excipiente Qsp | 1 dose Tomar 1 dose junt…" at bounding box center [294, 173] width 155 height 37
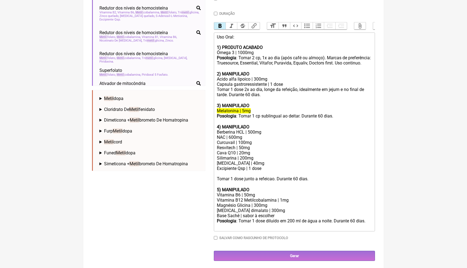
click at [334, 149] on div "NAC | 600mg Curcuvail | 100mg Resvitech | 50mg Cava Q10 | 20mg" at bounding box center [294, 145] width 155 height 21
click at [289, 202] on div "Vitamina B12 Metilcobalamina | 1mg" at bounding box center [294, 199] width 155 height 5
click at [276, 213] on div "Magnésio Glicina | 300mg Magnesio dimalato | 300mg" at bounding box center [294, 207] width 155 height 10
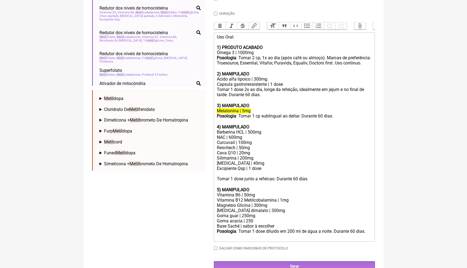
type trix-editor "<div>Uso Oral:<br><br><strong>1) PRODUTO ACABADO</strong></div><div>Ômega 3 | 1…"
click at [282, 220] on div "Magnésio Glicina | 300mg Magnesio dimalato | 300mg Goma guar | 250mg Goma acaci…" at bounding box center [294, 212] width 155 height 21
click at [289, 214] on div "Magnésio Glicina | 300mg Magnesio dimalato | 300mg Goma guar | 250mg Goma acaci…" at bounding box center [294, 212] width 155 height 21
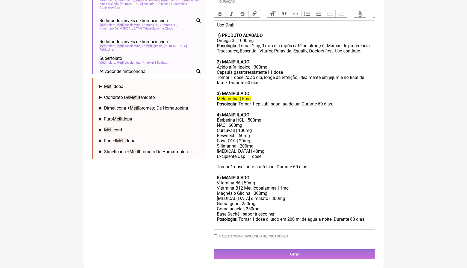
scroll to position [178, 0]
click at [299, 255] on input "Gerar" at bounding box center [294, 254] width 161 height 10
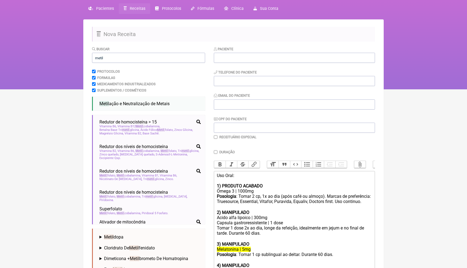
scroll to position [18, 0]
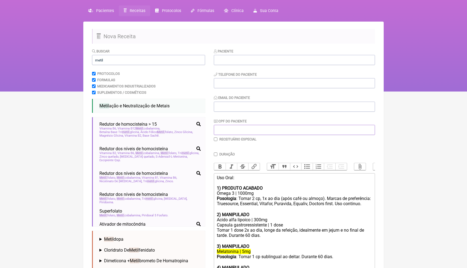
click at [230, 127] on input "CPF do Paciente" at bounding box center [294, 130] width 161 height 10
paste input "086.888.687-43"
type input "086.888.687-43"
click at [242, 107] on input "Email do Paciente" at bounding box center [294, 107] width 161 height 10
click at [245, 85] on input "tel" at bounding box center [294, 83] width 161 height 10
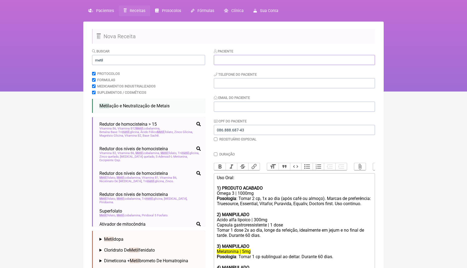
click at [240, 60] on input "text" at bounding box center [294, 60] width 161 height 10
click at [240, 59] on input "text" at bounding box center [294, 60] width 161 height 10
paste input "Tatiana Barbosa Carvalho"
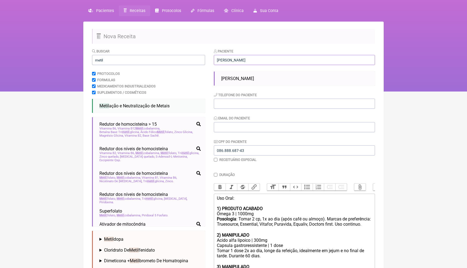
type input "Tatiana Barbosa Carvalho"
click at [236, 103] on input "tel" at bounding box center [294, 104] width 161 height 10
click at [235, 128] on input "Email do Paciente" at bounding box center [294, 127] width 161 height 10
click at [228, 132] on div "Paciente Tatiana Barbosa Carvalho Tatiana Barbosa Carvalho Telefone do Paciente…" at bounding box center [294, 105] width 161 height 114
click at [228, 130] on input "Email do Paciente" at bounding box center [294, 127] width 161 height 10
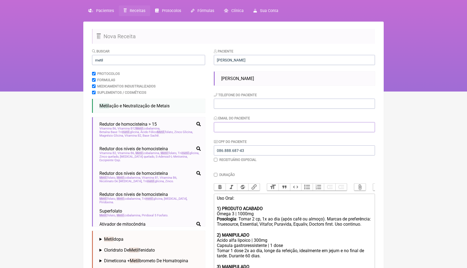
paste input "tatianabarbosacarvalho@hotmail.com"
type input "tatianabarbosacarvalho@hotmail.com"
click at [421, 91] on html "FormulApp (Clínica Balance - Dra. Bruna Scalco) Sair Pacientes Receitas Protoco…" at bounding box center [233, 36] width 467 height 109
click at [401, 91] on html "FormulApp (Clínica Balance - Dra. Bruna Scalco) Sair Pacientes Receitas Protoco…" at bounding box center [233, 36] width 467 height 109
click at [363, 104] on input "tel" at bounding box center [294, 104] width 161 height 10
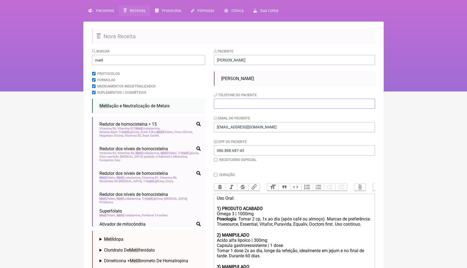
click at [235, 107] on input "tel" at bounding box center [294, 104] width 161 height 10
paste input "(21) 98641-0984"
type input "(21) 98641-0984"
click at [448, 91] on html "FormulApp (Clínica Balance - Dra. Bruna Scalco) Sair Pacientes Receitas Protoco…" at bounding box center [233, 36] width 467 height 109
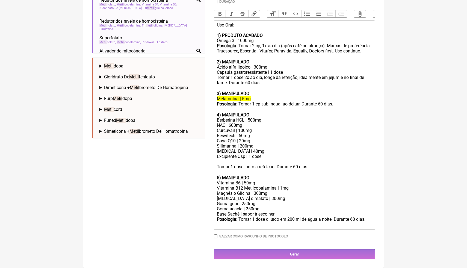
scroll to position [198, 0]
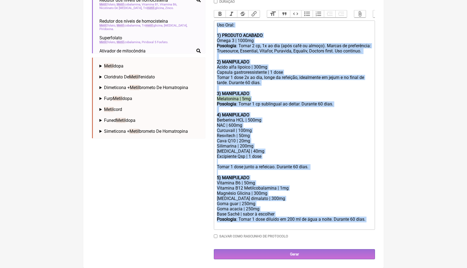
drag, startPoint x: 216, startPoint y: 18, endPoint x: 377, endPoint y: 217, distance: 256.1
click at [377, 217] on main "Nova Receita Buscar metil Protocolos Formulas Medicamentos Industrializados Sup…" at bounding box center [233, 58] width 300 height 419
copy trix-editor "Uso Oral: 1) PRODUTO ACABADO Ômega 3 | 1000mg Posologia : Tomar 2 cp, 1x ao dia…"
click at [243, 254] on input "Gerar" at bounding box center [294, 254] width 161 height 10
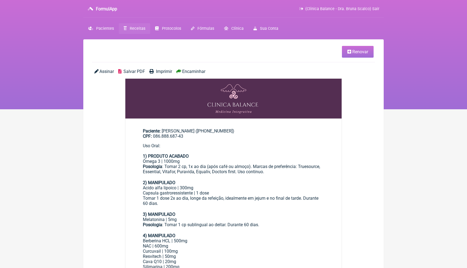
click at [236, 127] on main "Paciente: Tatiana Barbosa Carvalho ((21) 98641-0984) CPF: 086.888.687-43 Uso Or…" at bounding box center [233, 239] width 216 height 238
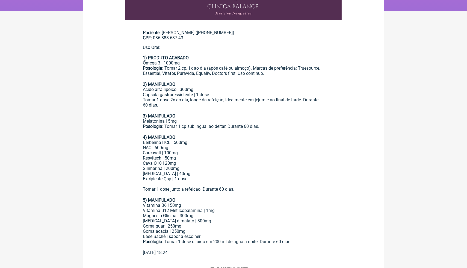
scroll to position [98, 0]
click at [244, 115] on div "3) MANIPULADO" at bounding box center [233, 113] width 181 height 10
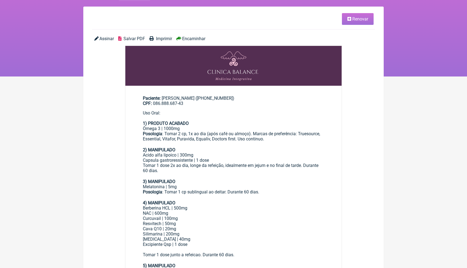
scroll to position [33, 0]
click at [310, 123] on div "Uso Oral: 1) PRODUTO ACABADO" at bounding box center [233, 118] width 181 height 16
click at [359, 22] on link "Renovar" at bounding box center [358, 19] width 32 height 12
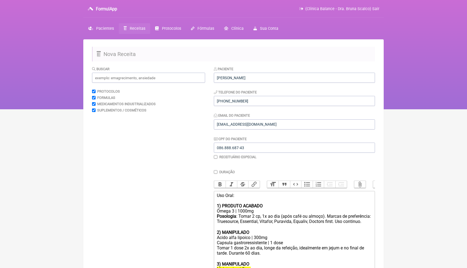
click at [309, 245] on div "2) MANIPULADO Acido alfa lipoico | 300mg Capsula gastroressistente | 1 dose" at bounding box center [294, 237] width 155 height 16
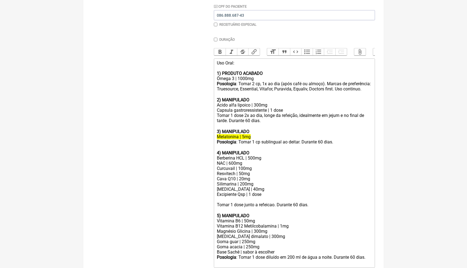
scroll to position [138, 0]
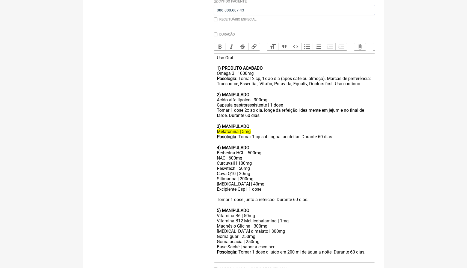
click at [260, 188] on div "Silimarina | 200mg Policosanol | 40mg Excipiente Qsp | 1 dose Tomar 1 dose junt…" at bounding box center [294, 189] width 155 height 26
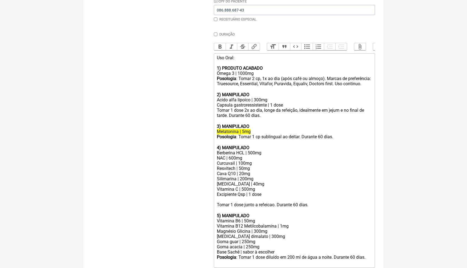
type trix-editor "<div>Uso Oral:<br><br><strong>1) PRODUTO ACABADO</strong></div><div>Ômega 3 | 1…"
click at [353, 161] on div "NAC | 600mg Curcuvail | 100mg Resvitech | 50mg Cava Q10 | 20mg" at bounding box center [294, 165] width 155 height 21
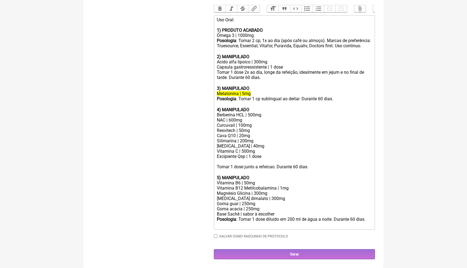
scroll to position [183, 0]
click at [290, 253] on input "Gerar" at bounding box center [294, 254] width 161 height 10
click at [88, 23] on main "Nova Receita Buscar Protocolos Formulas Medicamentos Industrializados Suplement…" at bounding box center [233, 66] width 300 height 404
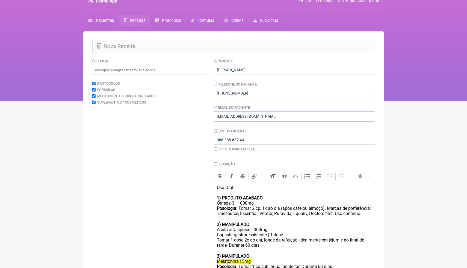
scroll to position [0, 0]
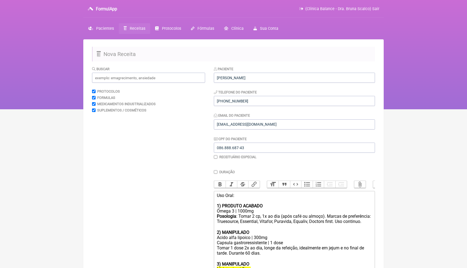
click at [135, 30] on span "Receitas" at bounding box center [138, 28] width 16 height 5
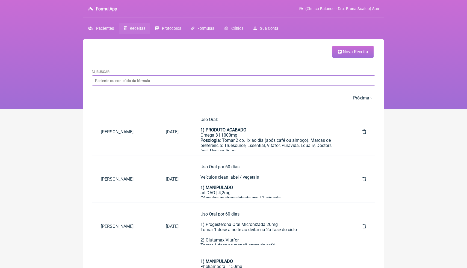
click at [134, 84] on input "Buscar" at bounding box center [233, 80] width 283 height 10
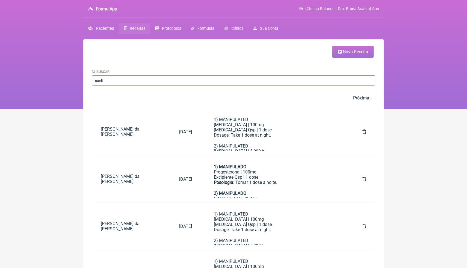
type input "sueli"
click at [384, 109] on html "FormulApp (Clínica Balance - Dra. Bruna Scalco) Sair Pacientes Receitas Protoco…" at bounding box center [233, 54] width 467 height 109
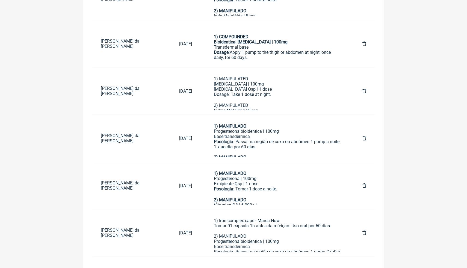
scroll to position [373, 0]
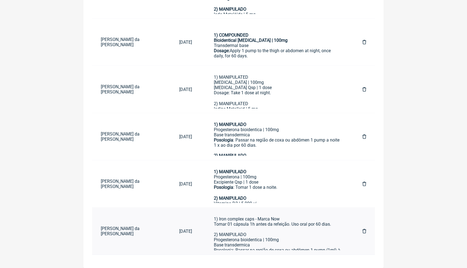
click at [261, 243] on div "1) Iron complex caps - Marca Now Tomar 01 cápsula 1h antes da refeição. Uso ora…" at bounding box center [277, 268] width 127 height 104
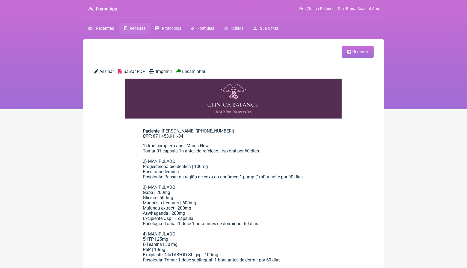
click at [186, 186] on div "1) Iron complex caps - Marca Now Tomar 01 cápsula 1h antes da refeição. Uso ora…" at bounding box center [233, 192] width 181 height 99
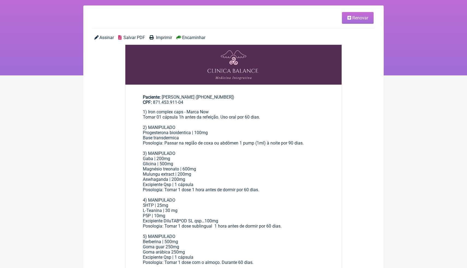
scroll to position [33, 0]
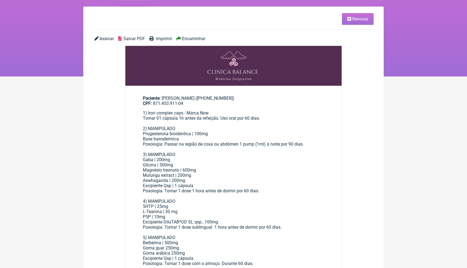
click at [357, 22] on link "Renovar" at bounding box center [358, 19] width 32 height 12
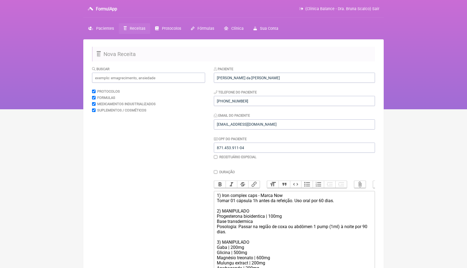
click at [401, 100] on nav "FormulApp (Clínica Balance - Dra. Bruna Scalco) Sair Pacientes Receitas Protoco…" at bounding box center [233, 54] width 467 height 109
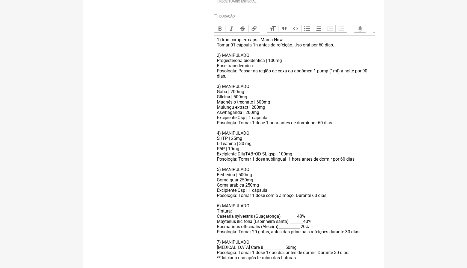
scroll to position [164, 0]
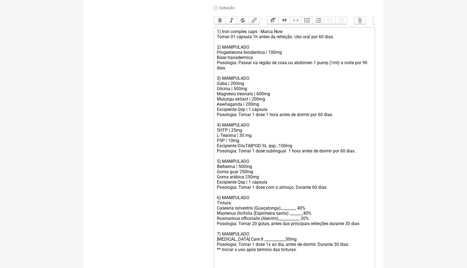
click at [273, 186] on div "Excipiente Qsp | 1 cápsula Posologia: Tomar 1 dose com o almoço. Durante 60 dia…" at bounding box center [294, 194] width 155 height 31
drag, startPoint x: 312, startPoint y: 208, endPoint x: 257, endPoint y: 207, distance: 54.3
click at [257, 207] on div "Excipiente Qsp | 1 cápsula Posologia: Tomar 1 dose com o almoço. Durante 60 dia…" at bounding box center [294, 194] width 155 height 31
click at [258, 207] on div "Excipiente Qsp | 1 cápsula Posologia: Tomar 1 dose com o almoço. Durante 60 dia…" at bounding box center [294, 194] width 155 height 31
drag, startPoint x: 313, startPoint y: 209, endPoint x: 282, endPoint y: 208, distance: 30.9
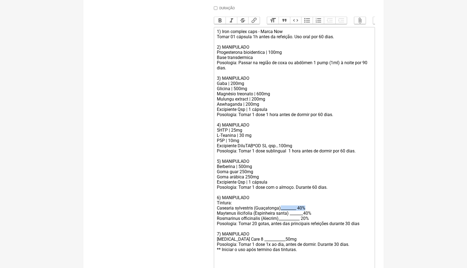
click at [282, 208] on div "Excipiente Qsp | 1 cápsula Posologia: Tomar 1 dose com o almoço. Durante 60 dia…" at bounding box center [294, 194] width 155 height 31
drag, startPoint x: 316, startPoint y: 213, endPoint x: 289, endPoint y: 212, distance: 26.5
click at [289, 213] on div "Maytenus ilicifolia (Espinheira santa) _______40%" at bounding box center [294, 212] width 155 height 5
drag, startPoint x: 317, startPoint y: 218, endPoint x: 217, endPoint y: 219, distance: 99.6
click at [217, 219] on div "Rosmarinus officinalis (Alecrim)___________ 20%" at bounding box center [294, 218] width 155 height 5
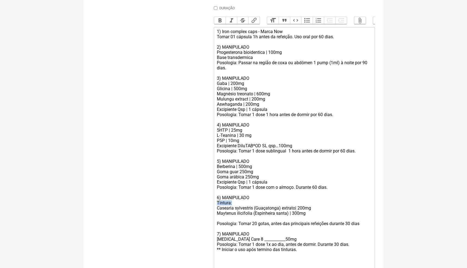
drag, startPoint x: 237, startPoint y: 202, endPoint x: 211, endPoint y: 202, distance: 25.9
click at [211, 202] on form "Buscar Protocolos Formulas Medicamentos Industrializados Suplementos / Cosmétic…" at bounding box center [233, 121] width 283 height 438
click at [219, 218] on div at bounding box center [294, 218] width 155 height 5
click at [242, 218] on div "Betaina HCL 300mg" at bounding box center [294, 218] width 155 height 5
click at [270, 223] on div "Posologia: Tomar 20 gotas, antes das principais refeições durante 30 dias 7) MA…" at bounding box center [294, 231] width 155 height 21
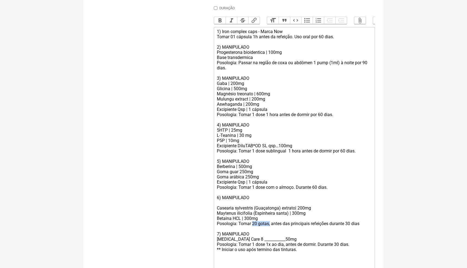
drag, startPoint x: 271, startPoint y: 224, endPoint x: 253, endPoint y: 224, distance: 18.0
click at [253, 224] on div "Posologia: Tomar 20 gotas, antes das principais refeições durante 30 dias 7) MA…" at bounding box center [294, 231] width 155 height 21
drag, startPoint x: 362, startPoint y: 224, endPoint x: 266, endPoint y: 223, distance: 95.2
click at [266, 223] on div "Posologia: Tomar 1 dose antes das principais refeições durante 30 dias 7) MANIP…" at bounding box center [294, 231] width 155 height 21
click at [288, 226] on div "Posologia: Tomar 1 dose junto ao almoco 7) MANIPULADO IBS Care 8 ___________50mg" at bounding box center [294, 231] width 155 height 21
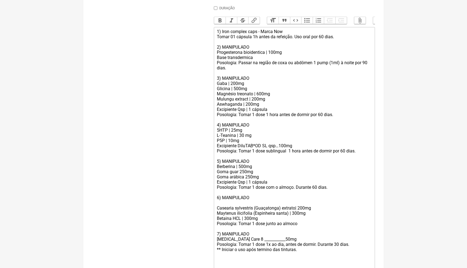
click at [291, 223] on div "Posologia: Tomar 1 dose junto ao almoco 7) MANIPULADO IBS Care 8 ___________50mg" at bounding box center [294, 231] width 155 height 21
click at [299, 224] on div "Posologia: Tomar 1 dose junto ao almoco 7) MANIPULADO IBS Care 8 ___________50mg" at bounding box center [294, 231] width 155 height 21
click at [302, 225] on div "Posologia: Tomar 1 dose junto ao almoco. 7) MANIPULADO IBS Care 8 ___________50…" at bounding box center [294, 231] width 155 height 21
drag, startPoint x: 269, startPoint y: 109, endPoint x: 217, endPoint y: 109, distance: 51.8
click at [217, 109] on div "1) Iron complex caps - Marca Now Tomar 01 cápsula 1h antes da refeição. Uso ora…" at bounding box center [294, 81] width 155 height 104
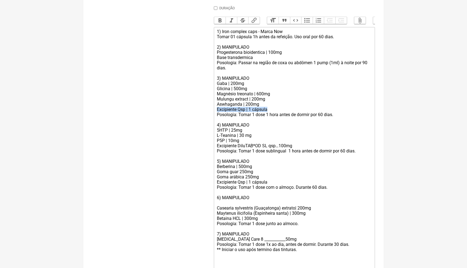
copy div "Excipiente Qsp | 1 cápsula"
click at [249, 108] on div "1) Iron complex caps - Marca Now Tomar 01 cápsula 1h antes da refeição. Uso ora…" at bounding box center [294, 81] width 155 height 104
drag, startPoint x: 270, startPoint y: 109, endPoint x: 253, endPoint y: 108, distance: 17.0
click at [253, 109] on div "1) Iron complex caps - Marca Now Tomar 01 cápsula 1h antes da refeição. Uso ora…" at bounding box center [294, 81] width 155 height 104
click at [261, 219] on div "Betaina HCL | 300mg" at bounding box center [294, 218] width 155 height 5
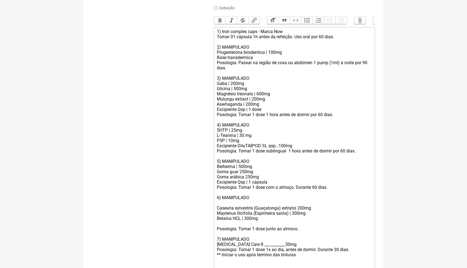
paste trix-editor "Excipiente Qsp | 1 cápsula"
drag, startPoint x: 269, startPoint y: 224, endPoint x: 253, endPoint y: 224, distance: 15.8
click at [253, 224] on div "Betaina HCL | 300mg Excipiente Qsp | 1 cápsula" at bounding box center [294, 221] width 155 height 10
click at [303, 227] on div "Posologia: Tomar 1 dose junto ao almoco. 7) MANIPULADO IBS Care 8 ___________50…" at bounding box center [294, 236] width 155 height 21
click at [308, 227] on div "Posologia: Tomar 1 dose junto ao almoco. 7) MANIPULADO IBS Care 8 ___________50…" at bounding box center [294, 236] width 155 height 21
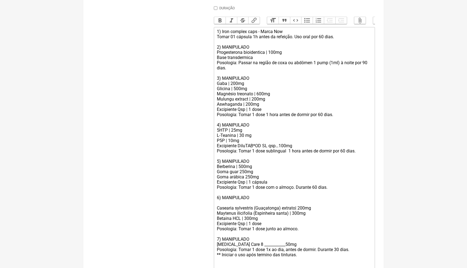
click at [294, 214] on div "Maytenus ilicifolia (Espinheira santa) | 300mg" at bounding box center [294, 212] width 155 height 5
type trix-editor "<div>1) Iron complex caps - Marca Now<br>Tomar 01 cápsula 1h antes da refeição.…"
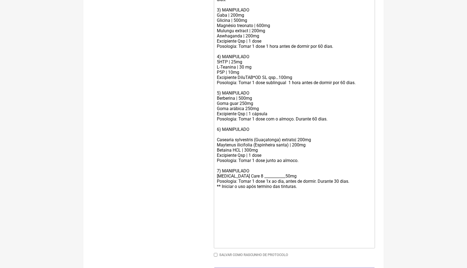
scroll to position [250, 0]
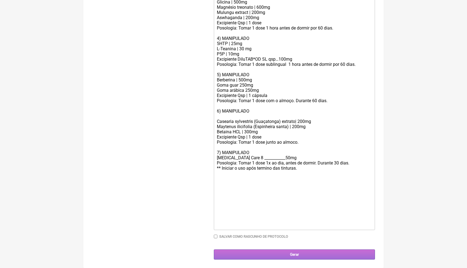
click at [291, 255] on input "Gerar" at bounding box center [294, 254] width 161 height 10
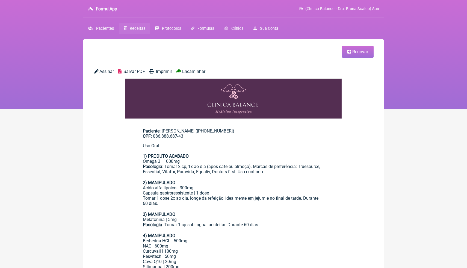
click at [136, 28] on span "Receitas" at bounding box center [138, 28] width 16 height 5
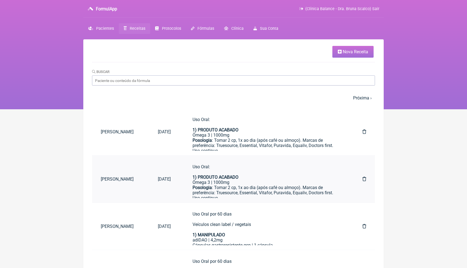
click at [365, 180] on icon at bounding box center [364, 179] width 4 height 4
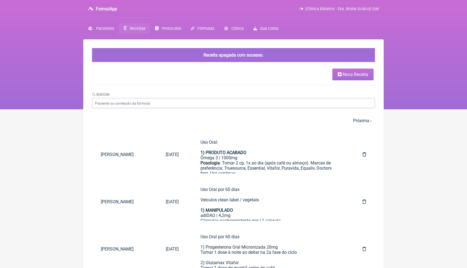
click at [449, 109] on html "FormulApp (Clínica Balance - Dra. Bruna Scalco) Sair Pacientes Receitas Protoco…" at bounding box center [233, 54] width 467 height 109
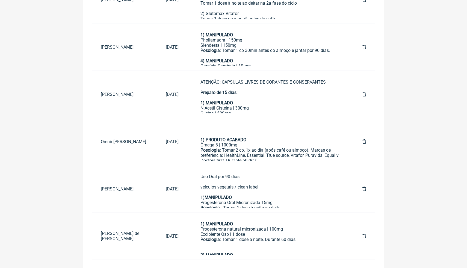
scroll to position [231, 0]
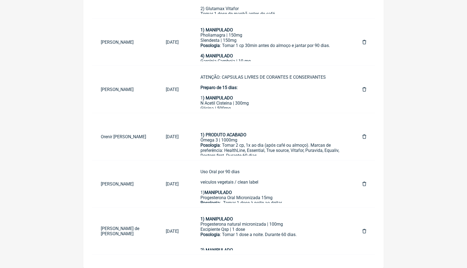
click at [377, 251] on main "Nova Receita Buscar 1 2 3 4 5 … Próxima › Última » Paciente Data Formulas Tatia…" at bounding box center [233, 38] width 300 height 460
click at [354, 256] on main "Nova Receita Buscar 1 2 3 4 5 … Próxima › Última » Paciente Data Formulas Tatia…" at bounding box center [233, 38] width 300 height 460
click at [344, 261] on main "Nova Receita Buscar 1 2 3 4 5 … Próxima › Última » Paciente Data Formulas Tatia…" at bounding box center [233, 38] width 300 height 460
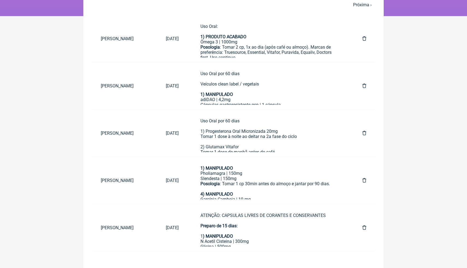
scroll to position [89, 0]
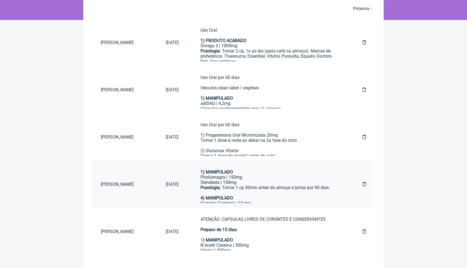
click at [278, 190] on div "Posologia : Tomar 1 cp 30min antes do almoço e jantar por 90 dias." at bounding box center [270, 190] width 140 height 10
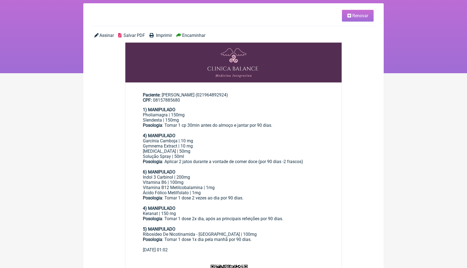
scroll to position [44, 0]
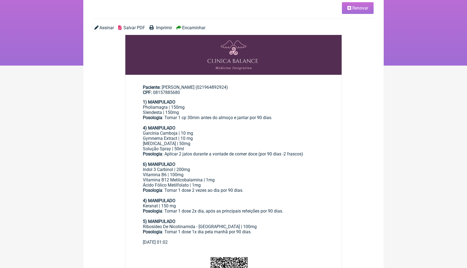
scroll to position [89, 0]
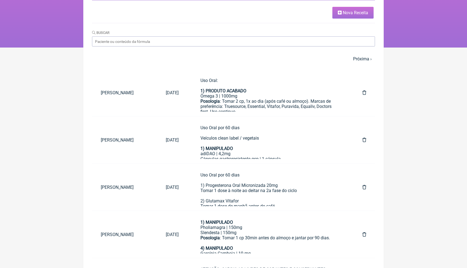
scroll to position [65, 0]
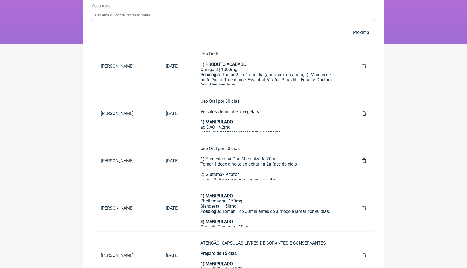
click at [179, 15] on input "Buscar" at bounding box center [233, 15] width 283 height 10
type input "sueli"
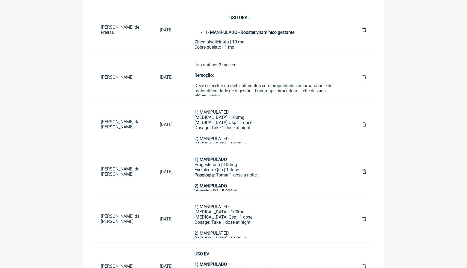
scroll to position [196, 0]
click at [249, 128] on div "1) MANIPULATED [MEDICAL_DATA] | 100mg [MEDICAL_DATA] Qsp | 1 dose Dosage: Take …" at bounding box center [267, 122] width 146 height 26
click at [231, 126] on div "1) MANIPULATED [MEDICAL_DATA] | 100mg [MEDICAL_DATA] Qsp | 1 dose Dosage: Take …" at bounding box center [267, 122] width 146 height 26
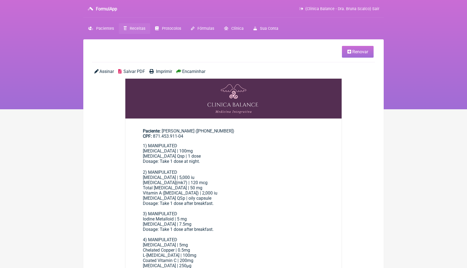
click at [225, 145] on div "1) MANIPULATED [MEDICAL_DATA] | 100mg [MEDICAL_DATA] Qsp | 1 dose Dosage: Take …" at bounding box center [233, 156] width 181 height 26
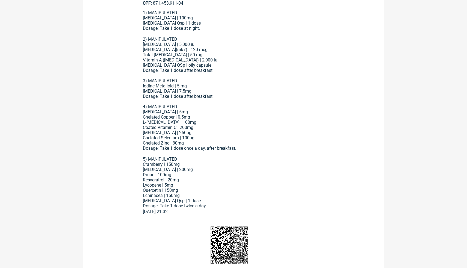
scroll to position [131, 0]
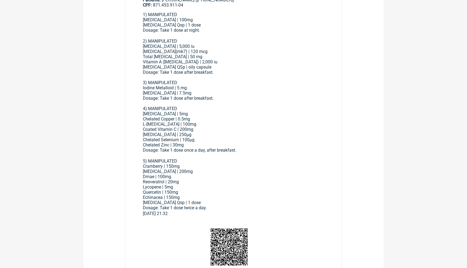
scroll to position [196, 0]
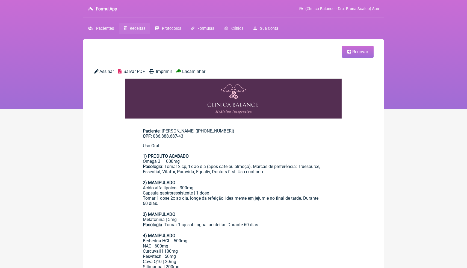
scroll to position [196, 0]
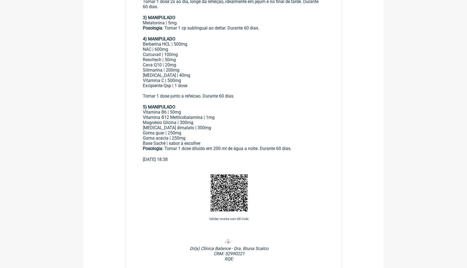
click at [240, 47] on div "NAC | 600mg Curcuvail | 100mg Resvitech | 50mg Cava Q10 | 20mg" at bounding box center [233, 57] width 181 height 21
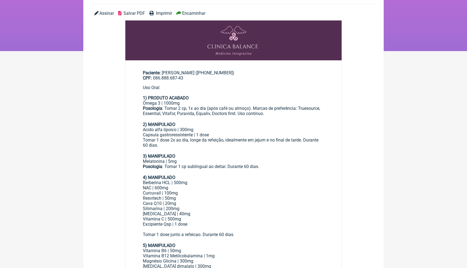
scroll to position [55, 0]
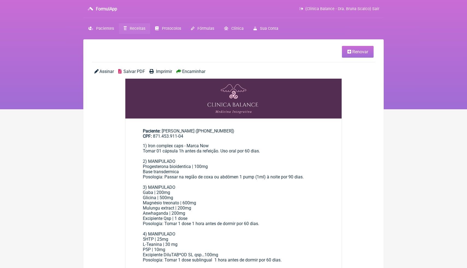
click at [133, 71] on span "Salvar PDF" at bounding box center [134, 71] width 22 height 5
click at [361, 51] on span "Renovar" at bounding box center [360, 51] width 16 height 5
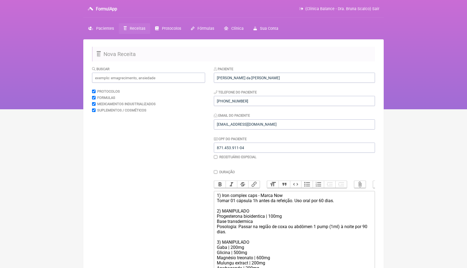
click at [433, 109] on html "FormulApp (Clínica Balance - Dra. Bruna Scalco) Sair [GEOGRAPHIC_DATA] Receitas…" at bounding box center [233, 54] width 467 height 109
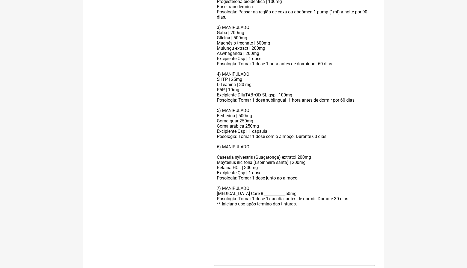
scroll to position [218, 0]
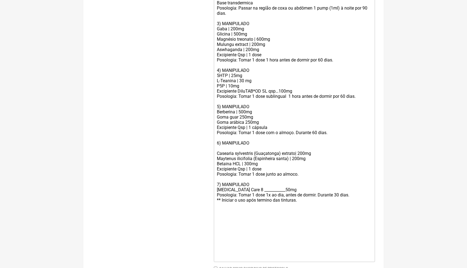
click at [311, 179] on div "Posologia: Tomar 1 dose junto ao almoco. 7) MANIPULADO [MEDICAL_DATA] Care 8 __…" at bounding box center [294, 181] width 155 height 21
click at [311, 177] on div "Posologia: Tomar 1 dose junto ao almoco. 7) MANIPULADO [MEDICAL_DATA] Care 8 __…" at bounding box center [294, 181] width 155 height 21
click at [310, 174] on div "Posologia: Tomar 1 dose junto ao almoco. 7) MANIPULADO [MEDICAL_DATA] Care 8 __…" at bounding box center [294, 181] width 155 height 21
type trix-editor "<lor>3) Ipsu dolorsi amet - Conse Adi<el>Seddo 66 eiusmod 8t incid ut laboreet.…"
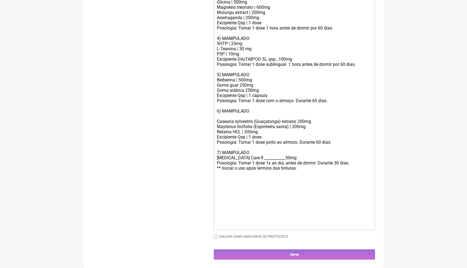
scroll to position [250, 0]
click at [284, 254] on input "Gerar" at bounding box center [294, 254] width 161 height 10
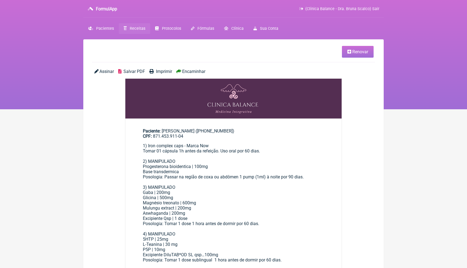
click at [136, 71] on span "Salvar PDF" at bounding box center [134, 71] width 22 height 5
click at [138, 26] on span "Receitas" at bounding box center [138, 28] width 16 height 5
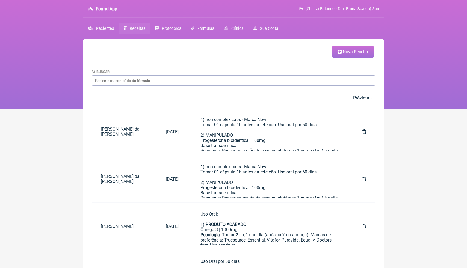
click at [428, 104] on nav "FormulApp (Clínica Balance - Dra. Bruna Scalco) Sair [GEOGRAPHIC_DATA] Receitas…" at bounding box center [233, 54] width 467 height 109
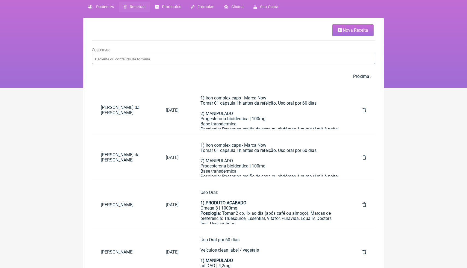
scroll to position [22, 0]
click at [364, 157] on icon at bounding box center [364, 157] width 4 height 4
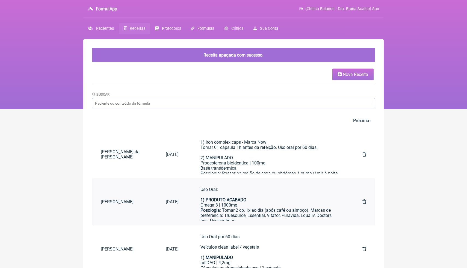
click at [157, 194] on td "[DATE]" at bounding box center [172, 201] width 30 height 47
click at [164, 198] on link "[DATE]" at bounding box center [172, 202] width 30 height 14
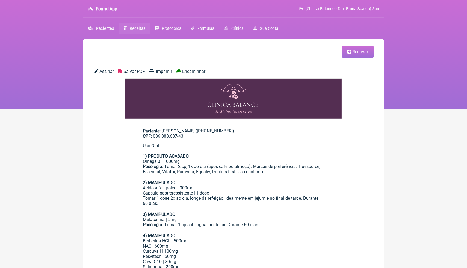
click at [135, 71] on span "Salvar PDF" at bounding box center [134, 71] width 22 height 5
click at [109, 29] on span "Pacientes" at bounding box center [105, 28] width 18 height 5
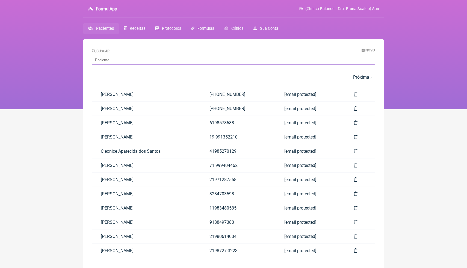
click at [154, 60] on input "Buscar" at bounding box center [233, 60] width 283 height 10
type input "[PERSON_NAME]"
click at [135, 31] on link "Receitas" at bounding box center [134, 28] width 31 height 11
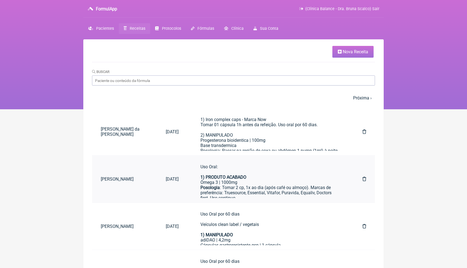
click at [256, 179] on div "Uso Oral: 1) PRODUTO ACABADO" at bounding box center [270, 172] width 140 height 16
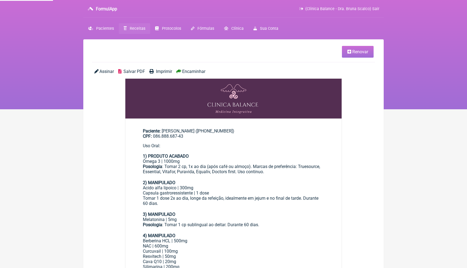
click at [424, 109] on html "FormulApp (Clínica Balance - Dra. Bruna Scalco) Sair Pacientes Receitas Protoco…" at bounding box center [233, 54] width 467 height 109
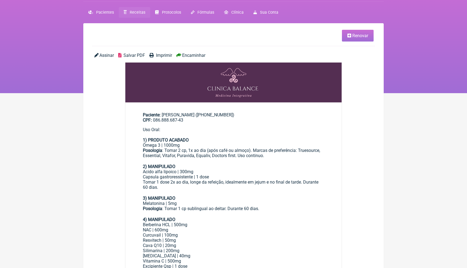
scroll to position [5, 0]
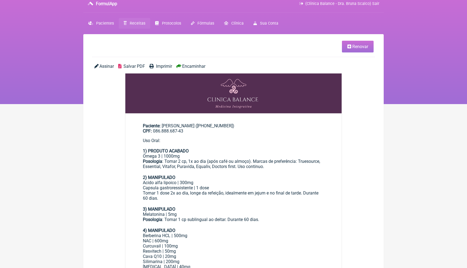
click at [136, 67] on span "Salvar PDF" at bounding box center [134, 66] width 22 height 5
click at [427, 93] on nav "FormulApp (Clínica Balance - Dra. Bruna Scalco) Sair Pacientes Receitas Protoco…" at bounding box center [233, 49] width 467 height 109
click at [363, 49] on span "Renovar" at bounding box center [360, 46] width 16 height 5
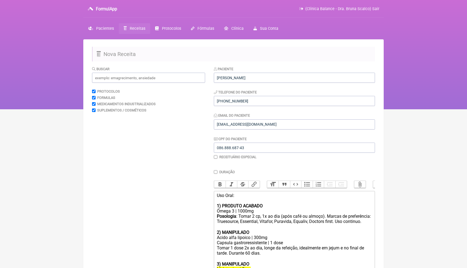
click at [466, 90] on nav "FormulApp (Clínica Balance - Dra. Bruna Scalco) Sair Pacientes Receitas Protoco…" at bounding box center [233, 54] width 467 height 109
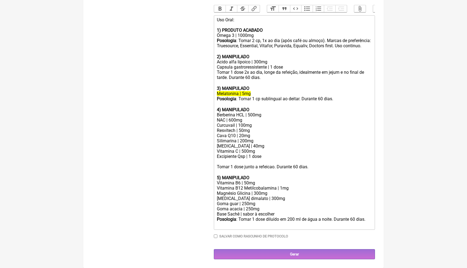
scroll to position [183, 0]
click at [243, 49] on div at bounding box center [294, 51] width 155 height 5
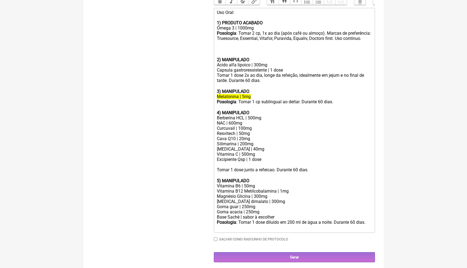
click at [218, 91] on div "3) MANIPULADO" at bounding box center [294, 89] width 155 height 10
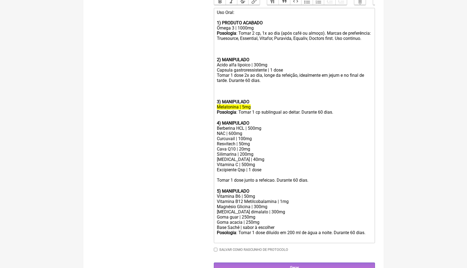
click at [219, 123] on div "4) MANIPULADO Berberina HCL | 500mg" at bounding box center [294, 123] width 155 height 16
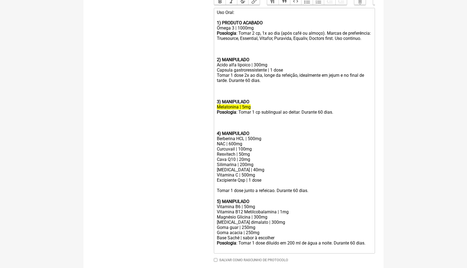
click at [222, 199] on div at bounding box center [294, 195] width 155 height 5
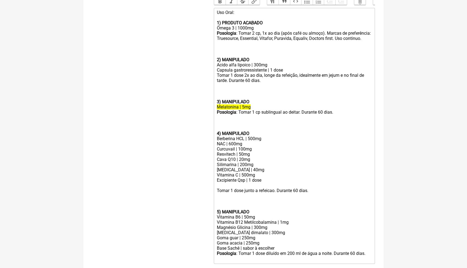
type trix-editor "<div>Uso Oral:<br><br><strong>1) PRODUTO ACABADO</strong></div><div>Ômega 3 | 1…"
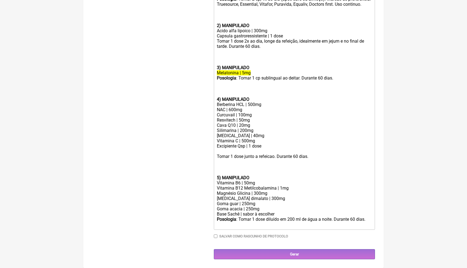
scroll to position [224, 0]
click at [256, 255] on input "Gerar" at bounding box center [294, 254] width 161 height 10
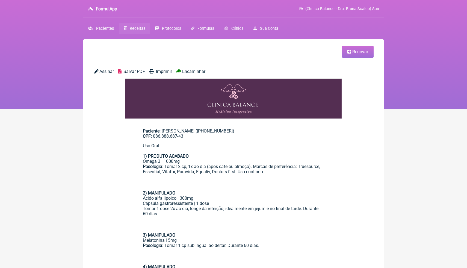
click at [138, 73] on span "Salvar PDF" at bounding box center [134, 71] width 22 height 5
